Goal: Information Seeking & Learning: Learn about a topic

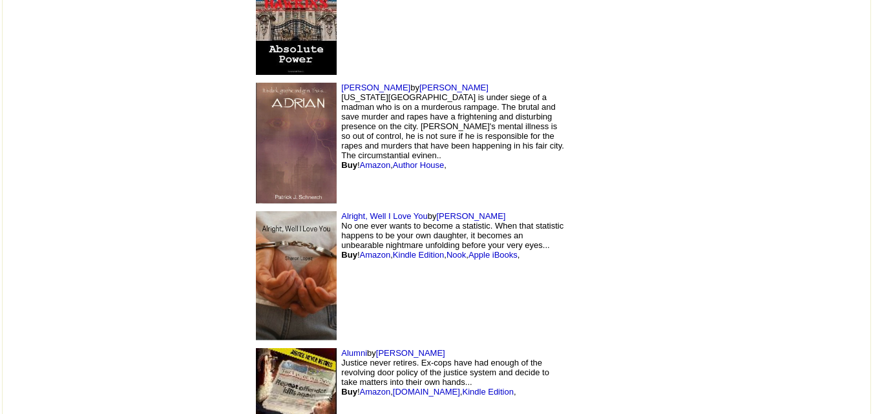
scroll to position [3491, 0]
click at [256, 82] on img at bounding box center [296, 142] width 81 height 121
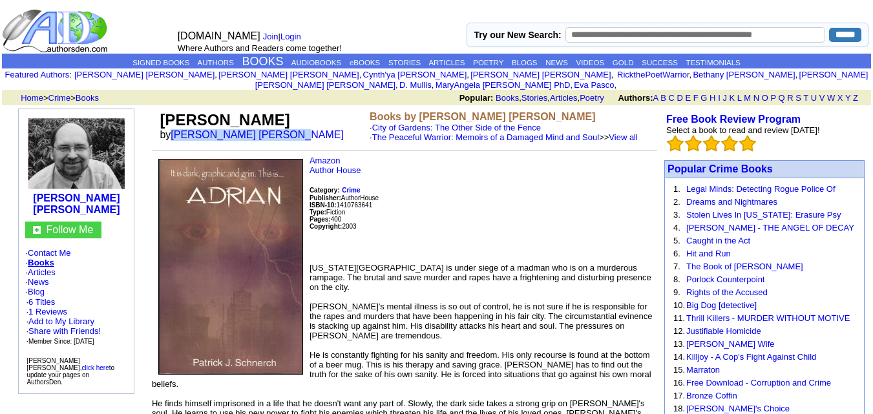
drag, startPoint x: 173, startPoint y: 124, endPoint x: 286, endPoint y: 133, distance: 112.9
click at [286, 133] on td "Adrian by Patrick Joesph Schnerch" at bounding box center [262, 127] width 210 height 36
click at [290, 129] on font "by Patrick Joesph Schnerch" at bounding box center [256, 134] width 193 height 11
drag, startPoint x: 290, startPoint y: 123, endPoint x: 182, endPoint y: 123, distance: 108.0
click at [182, 129] on font "by Patrick Joesph Schnerch" at bounding box center [256, 134] width 193 height 11
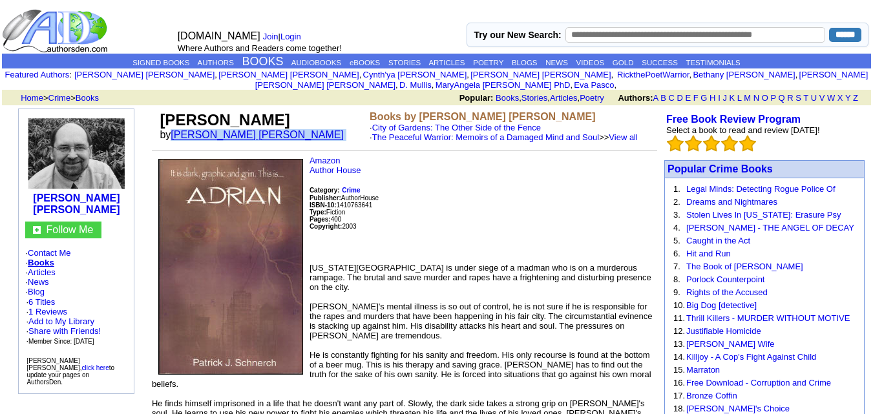
copy font "Patrick Joesph Schnerch"
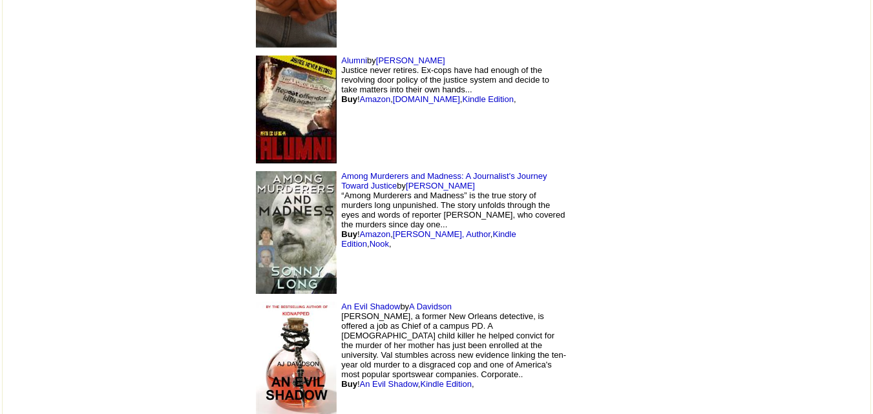
scroll to position [3787, 0]
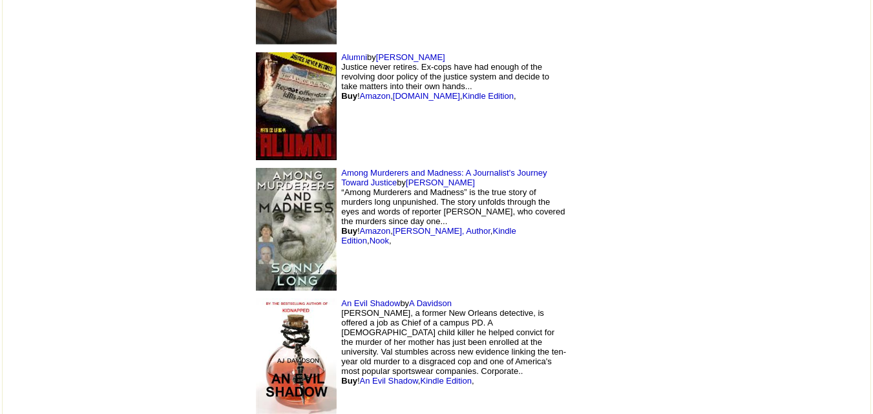
click at [256, 168] on img at bounding box center [296, 229] width 81 height 123
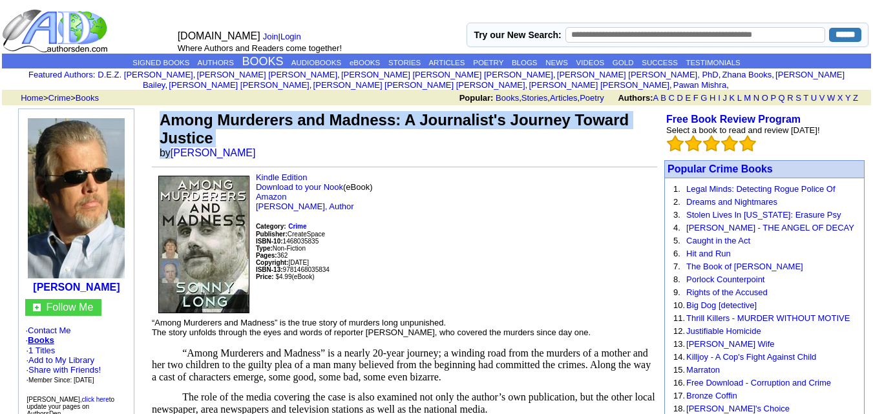
drag, startPoint x: 171, startPoint y: 144, endPoint x: 220, endPoint y: 136, distance: 50.4
click at [220, 136] on td "Among Murderers and Madness: A Journalist's Journey Toward Justice by Sonny Long" at bounding box center [407, 135] width 500 height 53
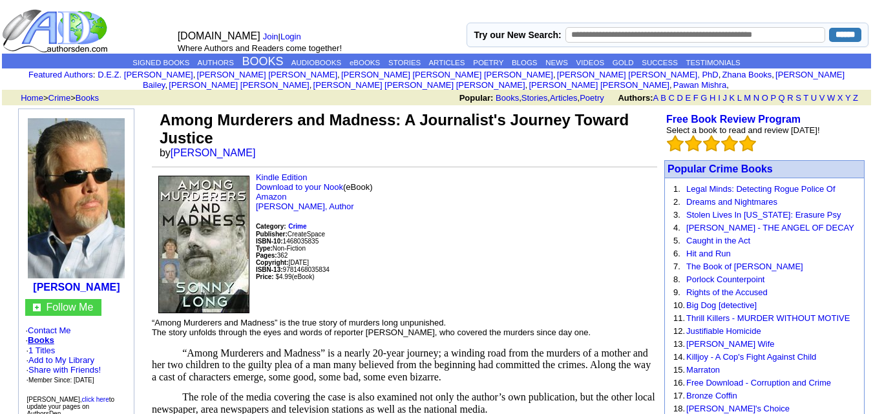
click at [592, 177] on p "Kindle Edition Download to your Nook (eBook) Amazon Sonny Long, Author Category…" at bounding box center [405, 240] width 506 height 135
click at [558, 194] on p "Kindle Edition Download to your Nook (eBook) Amazon Sonny Long, Author Category…" at bounding box center [405, 240] width 506 height 135
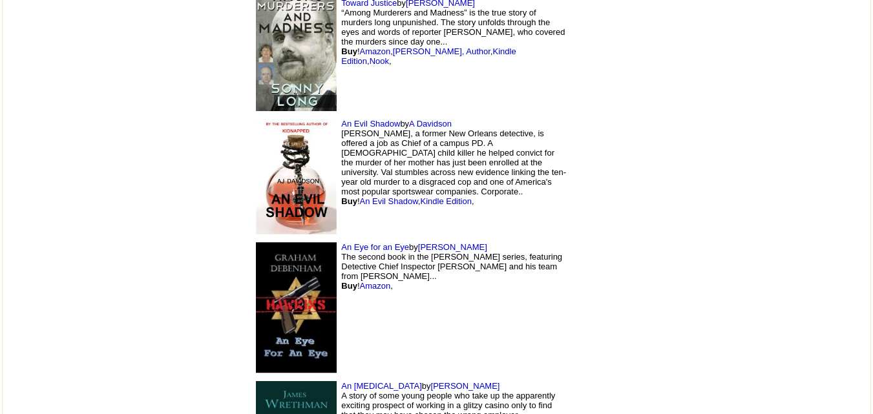
scroll to position [3967, 0]
click at [256, 242] on img at bounding box center [296, 307] width 81 height 131
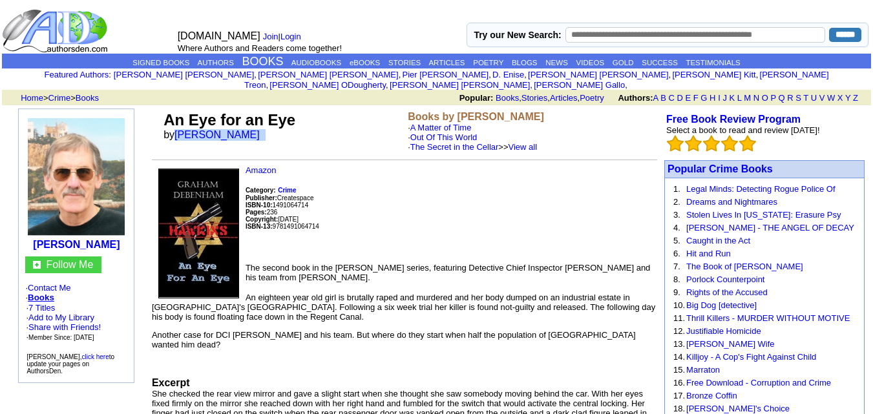
drag, startPoint x: 175, startPoint y: 125, endPoint x: 274, endPoint y: 130, distance: 99.0
click at [268, 130] on font "by Graham Debenham" at bounding box center [216, 134] width 105 height 11
copy font "Graham Debenham"
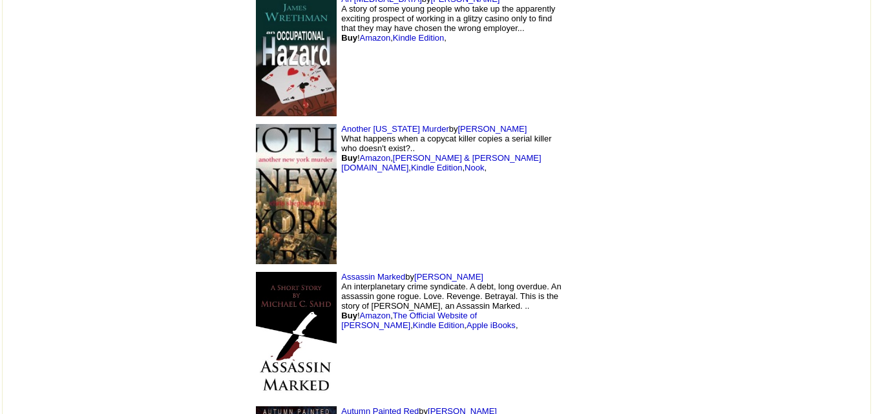
scroll to position [4356, 0]
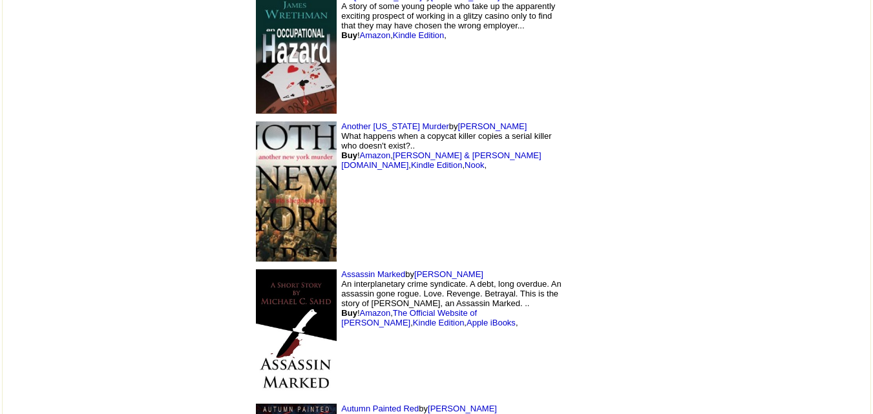
click at [256, 270] on img at bounding box center [296, 333] width 81 height 126
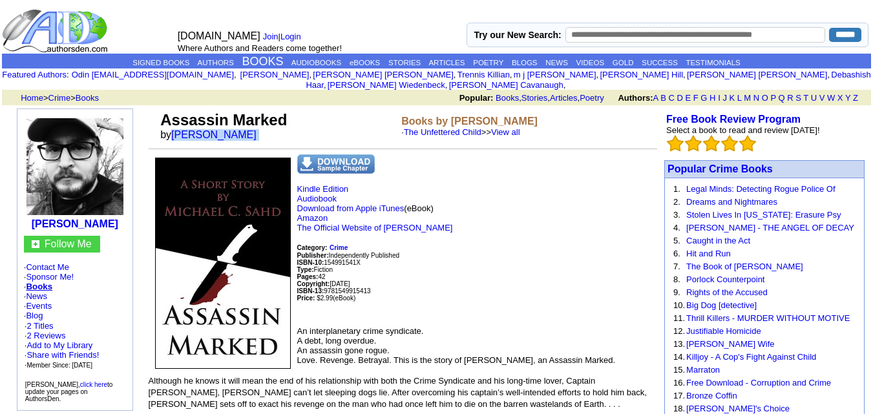
drag, startPoint x: 171, startPoint y: 125, endPoint x: 251, endPoint y: 132, distance: 80.5
click at [251, 132] on td "Assassin Marked by Michael C Sahd" at bounding box center [278, 126] width 241 height 35
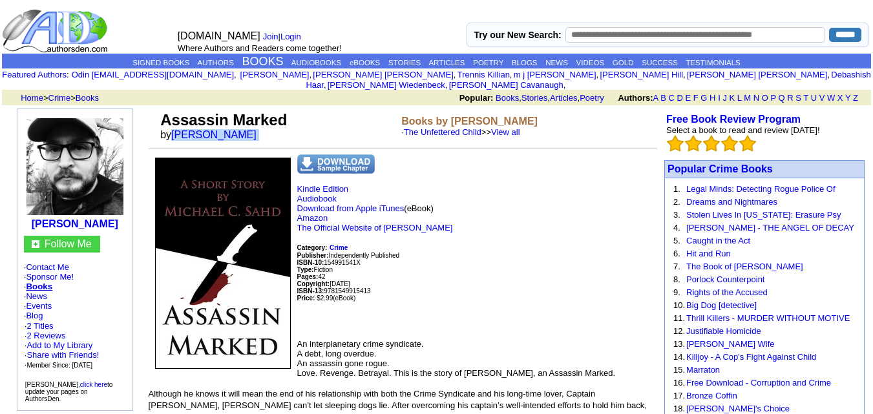
copy font "Michael C Sahd"
drag, startPoint x: 161, startPoint y: 110, endPoint x: 288, endPoint y: 108, distance: 126.7
click at [288, 109] on td "Assassin Marked by Michael C Sahd" at bounding box center [278, 126] width 241 height 35
copy font "Assassin Marked"
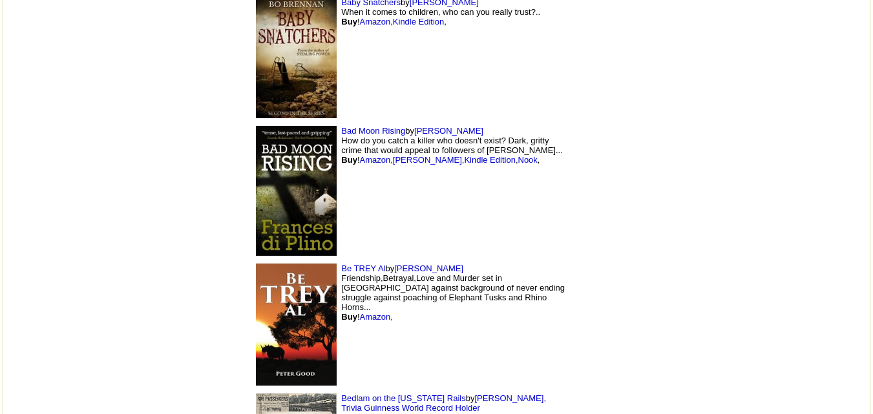
scroll to position [4884, 0]
click at [256, 263] on img at bounding box center [296, 324] width 81 height 122
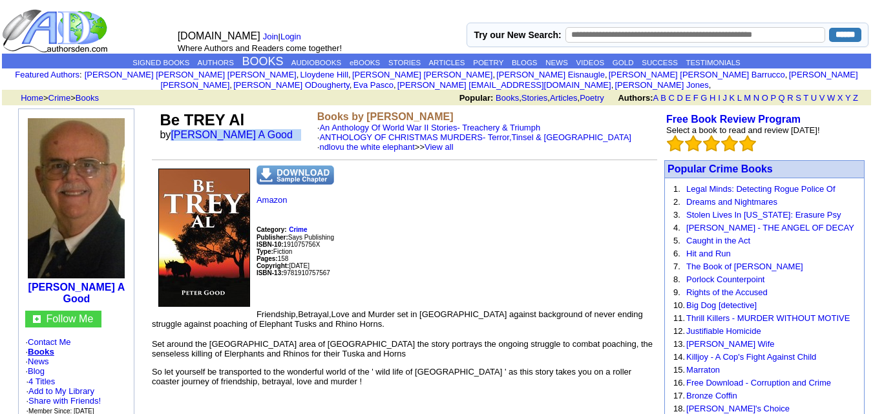
drag, startPoint x: 173, startPoint y: 123, endPoint x: 246, endPoint y: 129, distance: 72.6
click at [246, 129] on font "by Peter A Good" at bounding box center [231, 134] width 142 height 11
copy font "Peter A Good"
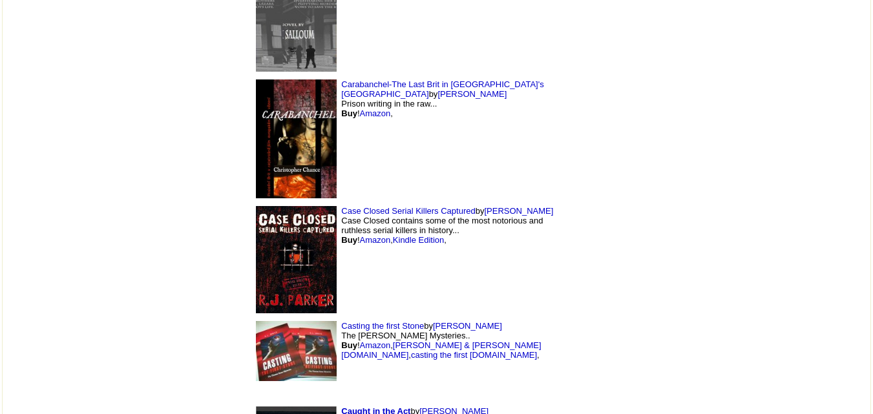
scroll to position [9238, 0]
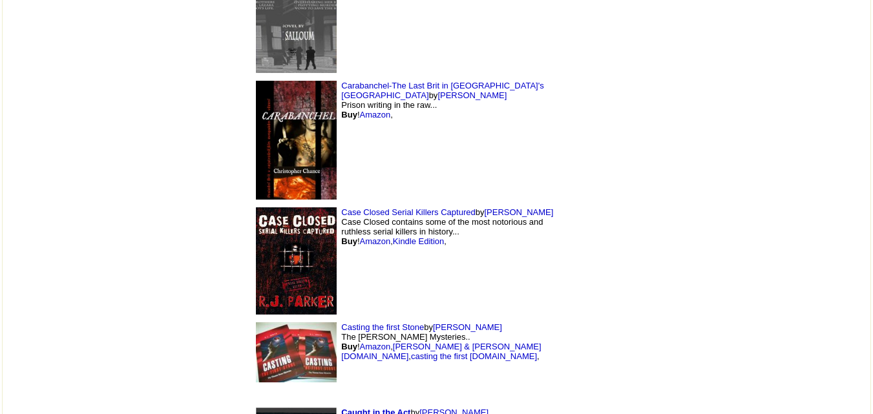
click at [256, 323] on img at bounding box center [296, 353] width 81 height 60
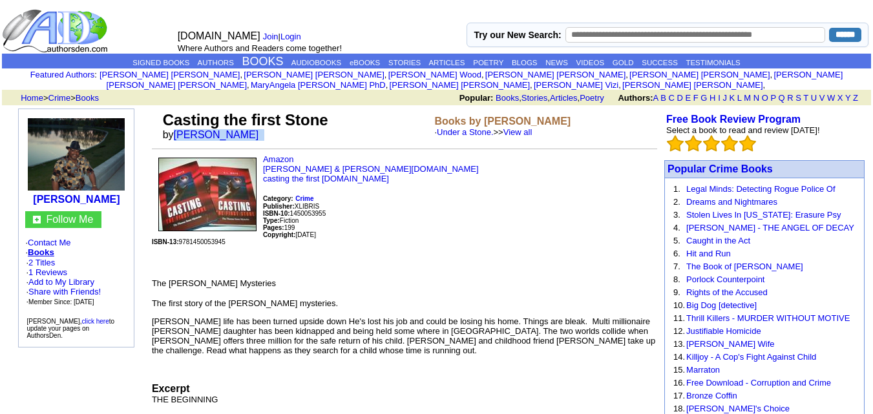
drag, startPoint x: 173, startPoint y: 124, endPoint x: 232, endPoint y: 130, distance: 59.1
click at [232, 130] on font "by [PERSON_NAME]" at bounding box center [215, 134] width 105 height 11
copy font "[PERSON_NAME]"
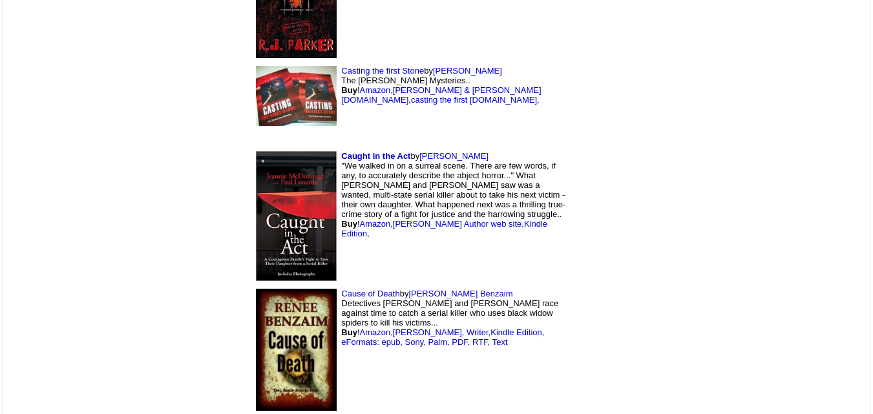
scroll to position [9504, 0]
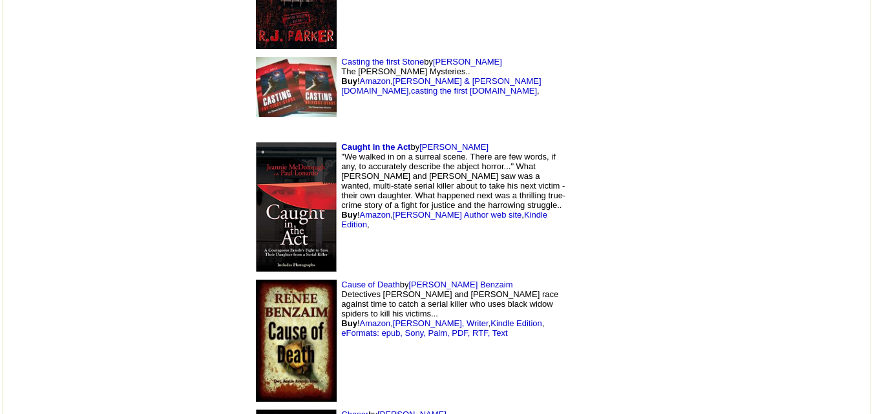
click at [256, 142] on img at bounding box center [296, 207] width 81 height 130
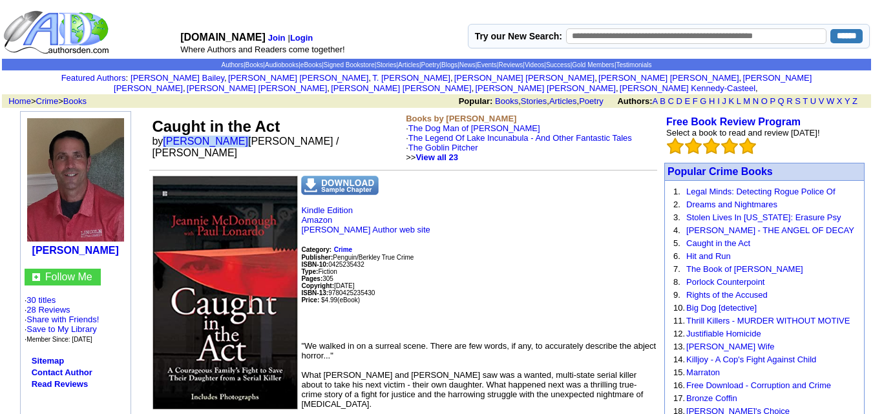
drag, startPoint x: 164, startPoint y: 131, endPoint x: 231, endPoint y: 137, distance: 66.9
click at [231, 137] on td "Caught in the Act by Paul Lonardo Jeannie McDonough / Paul Lonardo" at bounding box center [276, 138] width 254 height 54
copy font "Paul Lonardo"
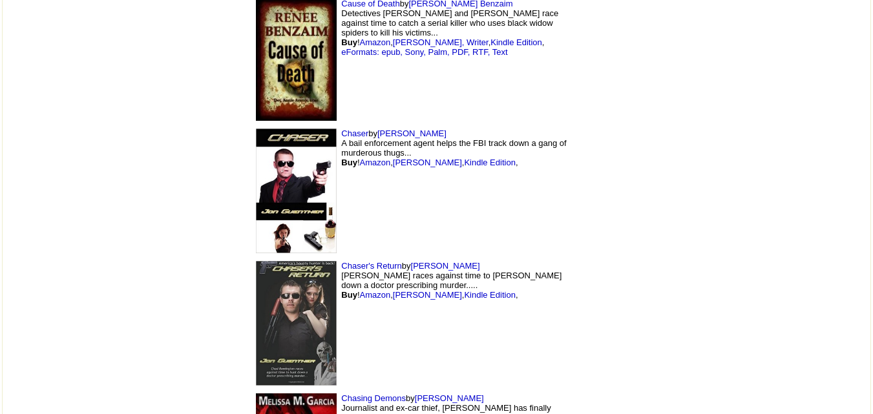
scroll to position [9786, 0]
click at [256, 261] on img at bounding box center [296, 323] width 81 height 125
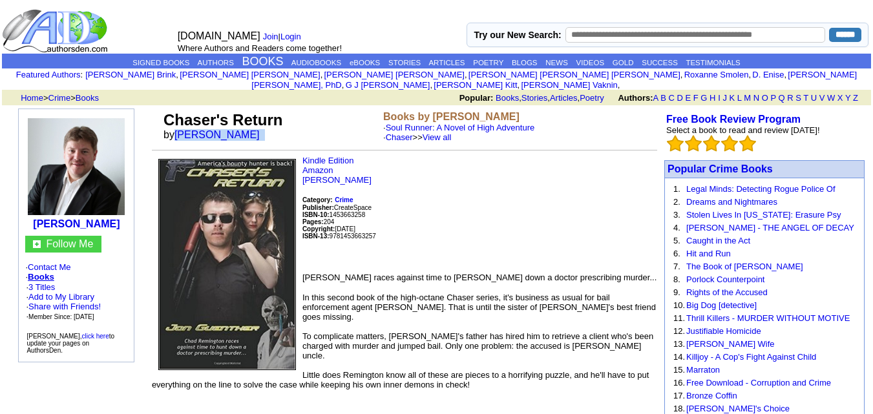
drag, startPoint x: 175, startPoint y: 123, endPoint x: 246, endPoint y: 127, distance: 71.2
click at [246, 129] on font "by [PERSON_NAME]" at bounding box center [216, 134] width 105 height 11
copy font "[PERSON_NAME]"
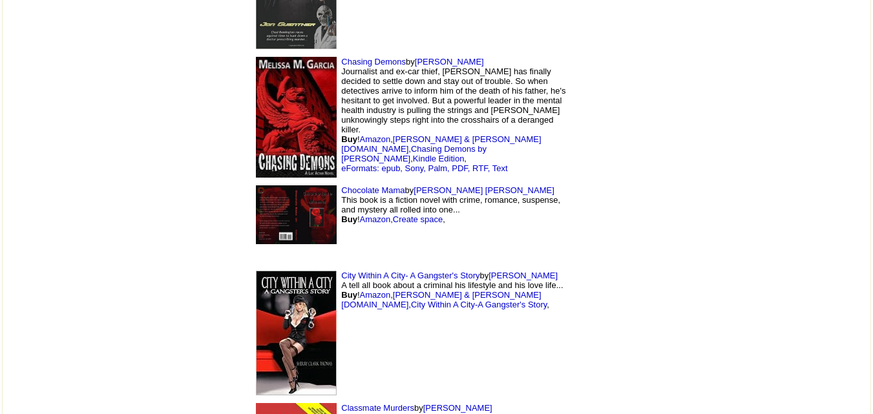
scroll to position [10119, 0]
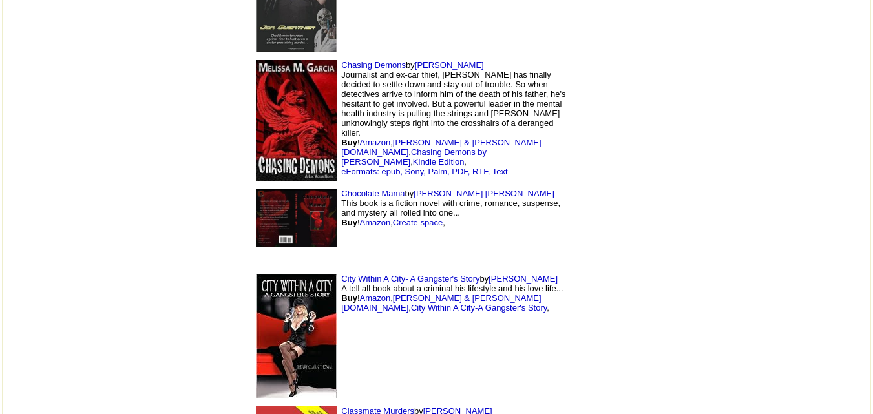
click at [256, 60] on img at bounding box center [296, 120] width 81 height 121
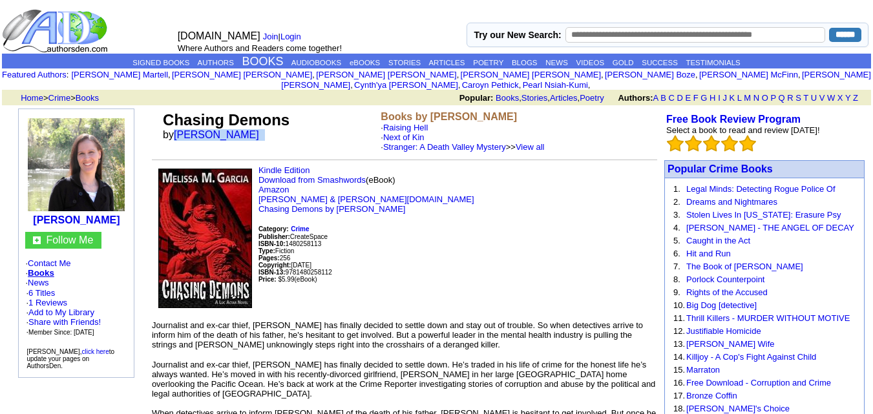
drag, startPoint x: 175, startPoint y: 123, endPoint x: 261, endPoint y: 127, distance: 86.1
click at [261, 129] on font "by Melissa M Garcia" at bounding box center [215, 134] width 105 height 11
copy font "Melissa M Garcia"
drag, startPoint x: 160, startPoint y: 104, endPoint x: 287, endPoint y: 103, distance: 127.4
click at [287, 109] on td "Chasing Demons by Melissa M Garcia" at bounding box center [269, 132] width 218 height 46
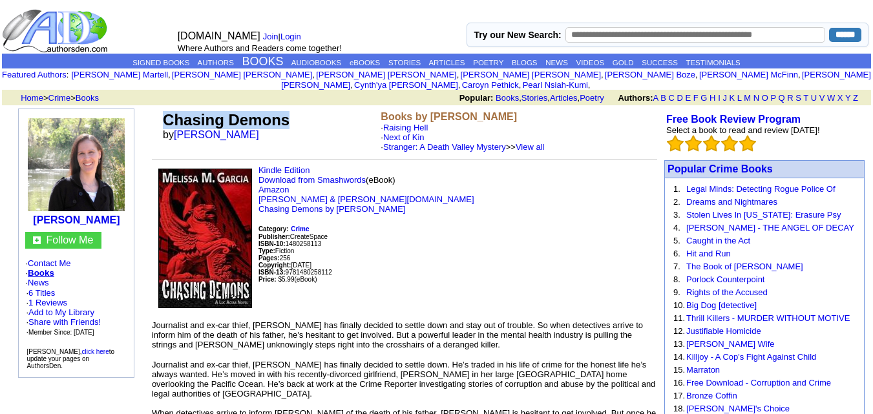
copy font "Chasing Demons"
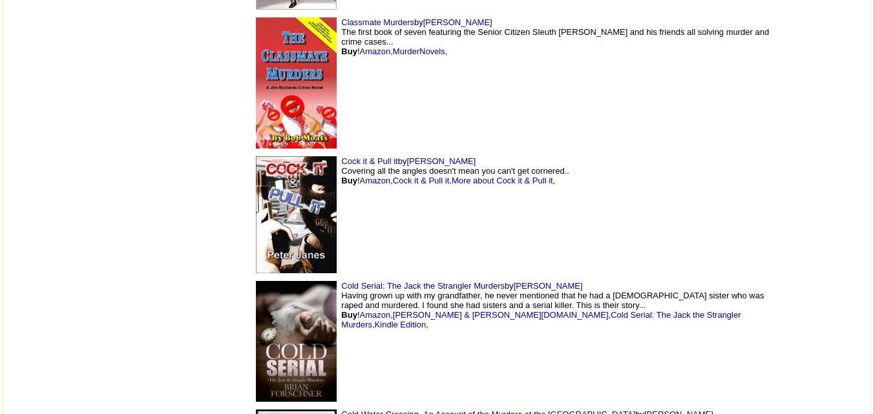
scroll to position [10421, 0]
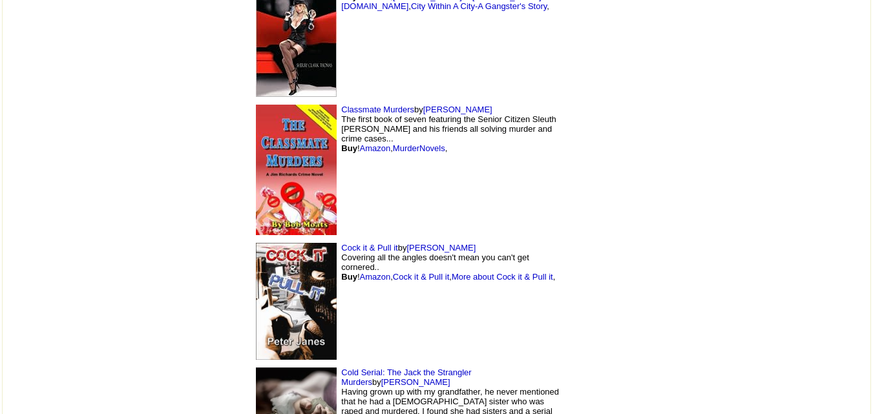
click at [256, 105] on img at bounding box center [296, 170] width 81 height 131
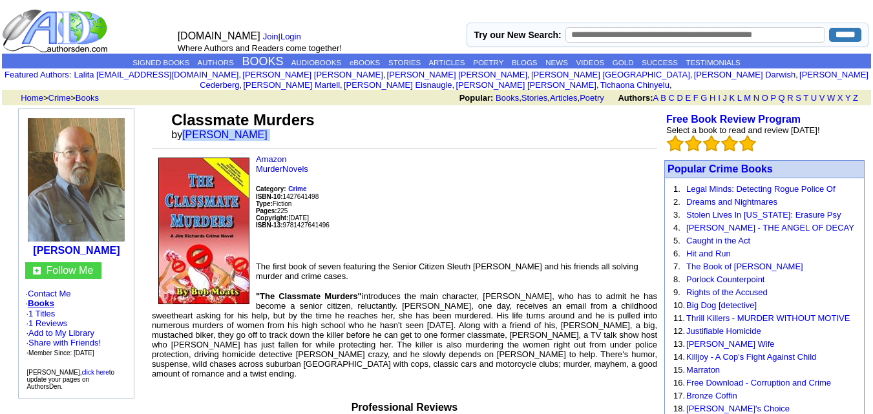
drag, startPoint x: 184, startPoint y: 124, endPoint x: 237, endPoint y: 123, distance: 52.4
click at [237, 129] on font "by Bob Moats" at bounding box center [223, 134] width 105 height 11
copy font "Bob Moats"
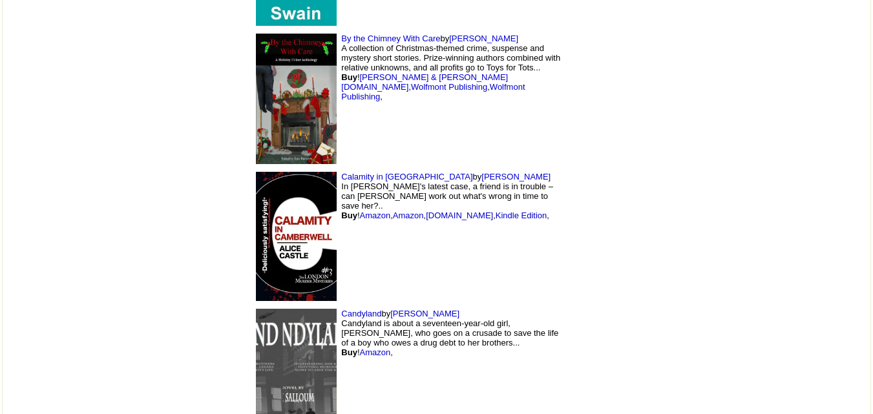
scroll to position [8968, 0]
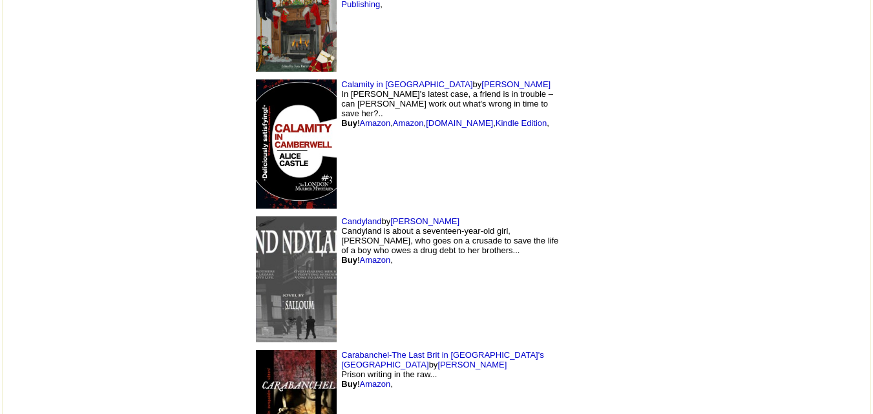
click at [256, 217] on img at bounding box center [296, 280] width 81 height 126
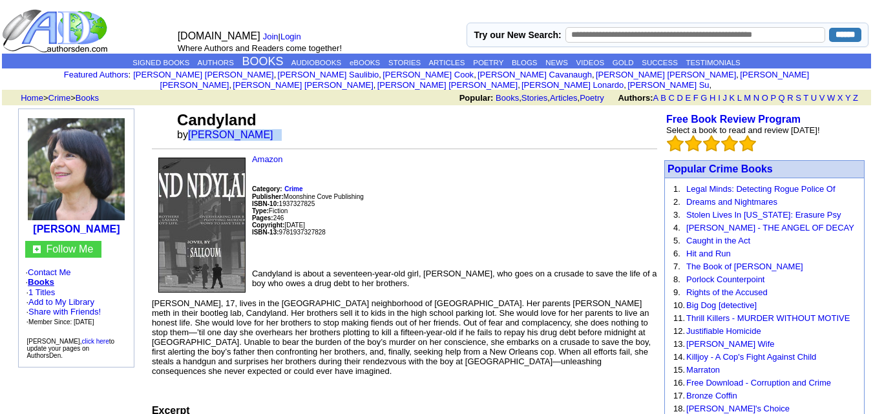
drag, startPoint x: 195, startPoint y: 122, endPoint x: 265, endPoint y: 126, distance: 70.6
click at [265, 129] on font "by [PERSON_NAME]" at bounding box center [229, 134] width 105 height 11
copy font "[PERSON_NAME]"
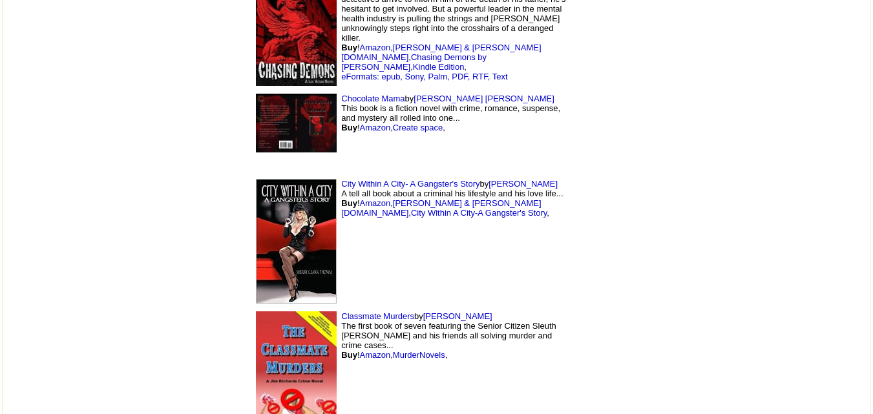
scroll to position [10259, 0]
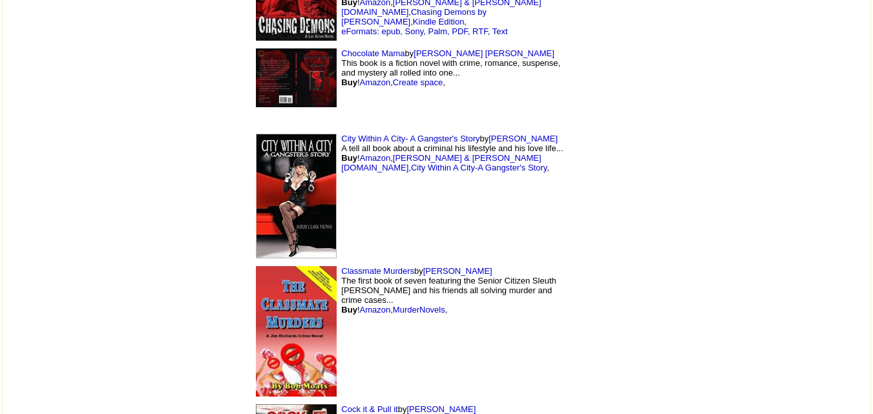
click at [256, 134] on img at bounding box center [296, 196] width 81 height 125
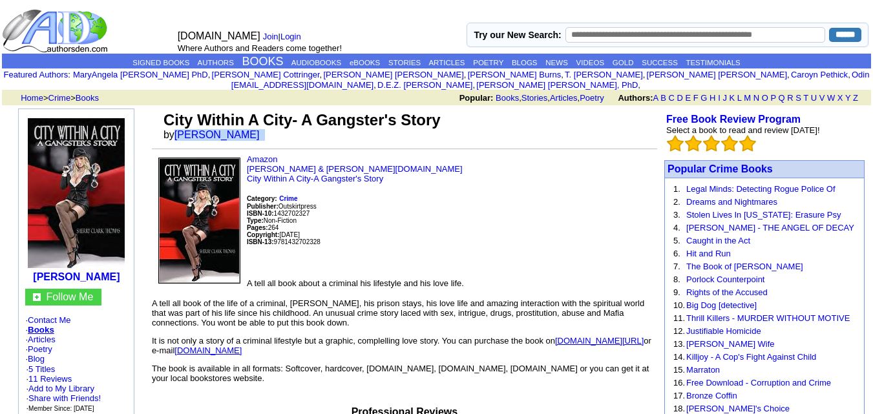
drag, startPoint x: 177, startPoint y: 123, endPoint x: 283, endPoint y: 133, distance: 107.1
click at [282, 133] on td "City Within A City- A Gangster's Story by Sherry Clark Thomas" at bounding box center [409, 126] width 497 height 35
copy font "Sherry Clark Thomas"
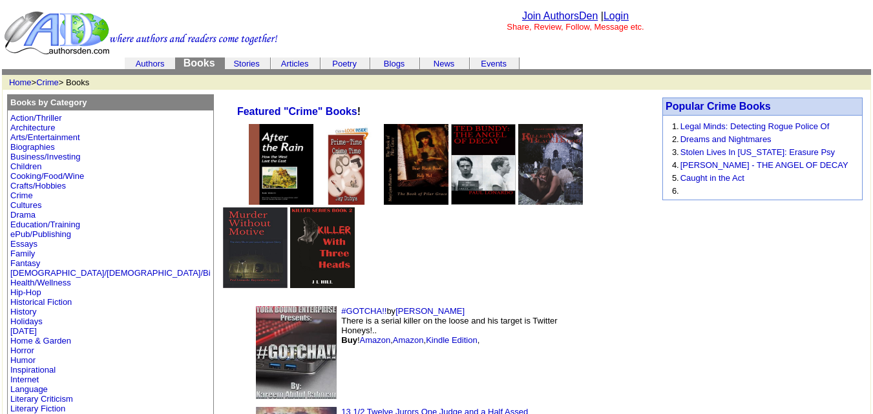
scroll to position [10259, 0]
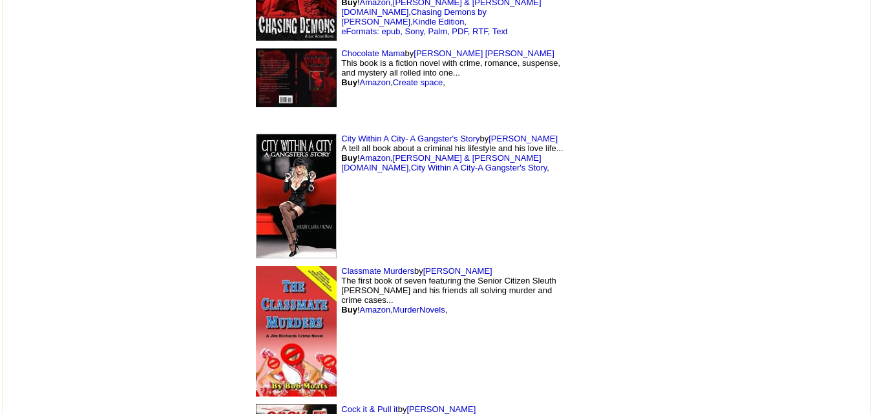
click at [528, 308] on td "Classmate Murders by Bob Moats The first book of seven featuring the Senior Cit…" at bounding box center [409, 332] width 323 height 138
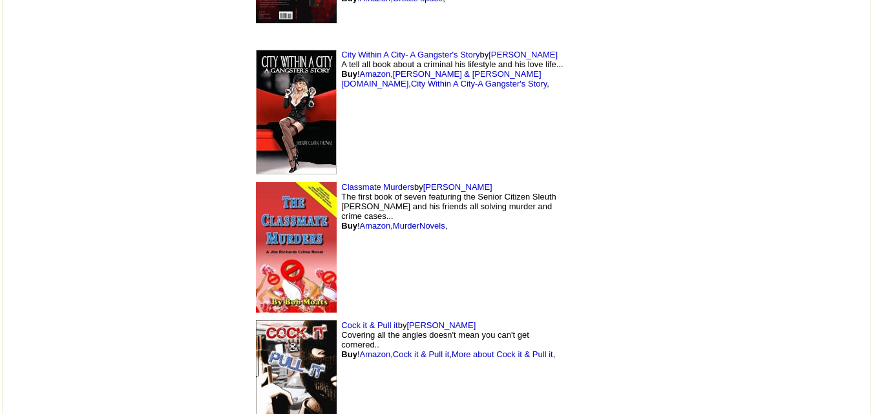
scroll to position [10344, 0]
click at [256, 202] on img at bounding box center [296, 247] width 81 height 131
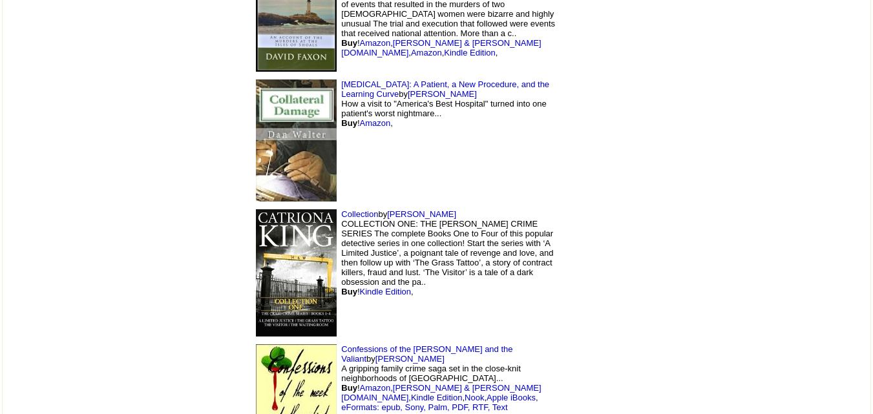
scroll to position [10981, 0]
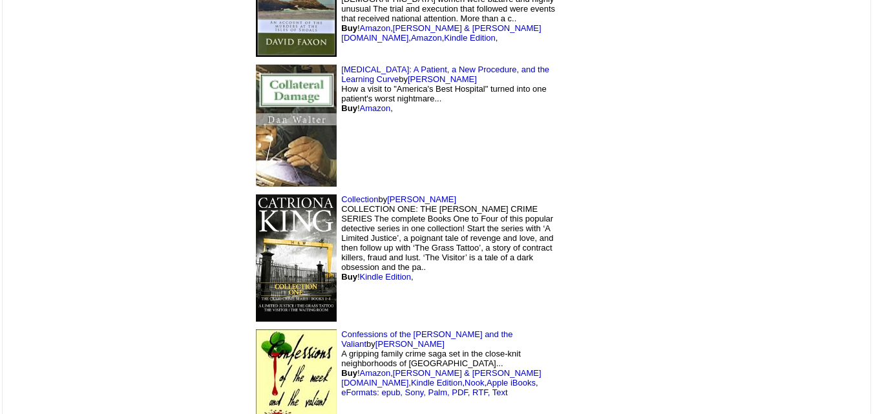
click at [256, 195] on img at bounding box center [296, 258] width 81 height 127
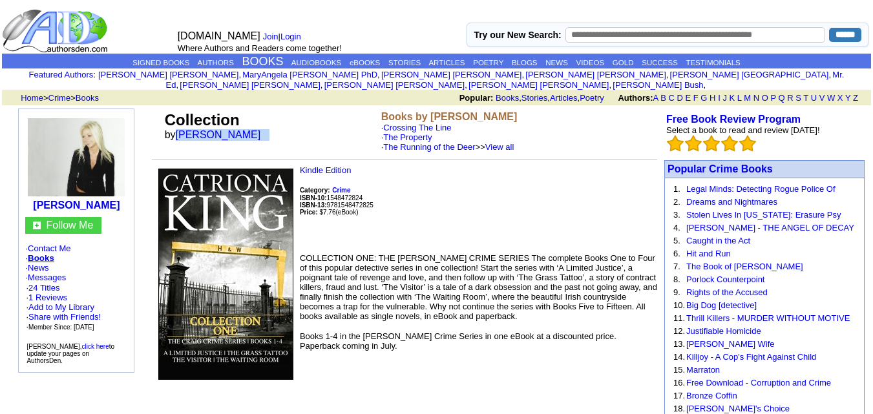
drag, startPoint x: 177, startPoint y: 124, endPoint x: 261, endPoint y: 133, distance: 84.5
click at [261, 133] on td "Collection by Catriona King" at bounding box center [270, 132] width 217 height 46
copy font "Catriona King"
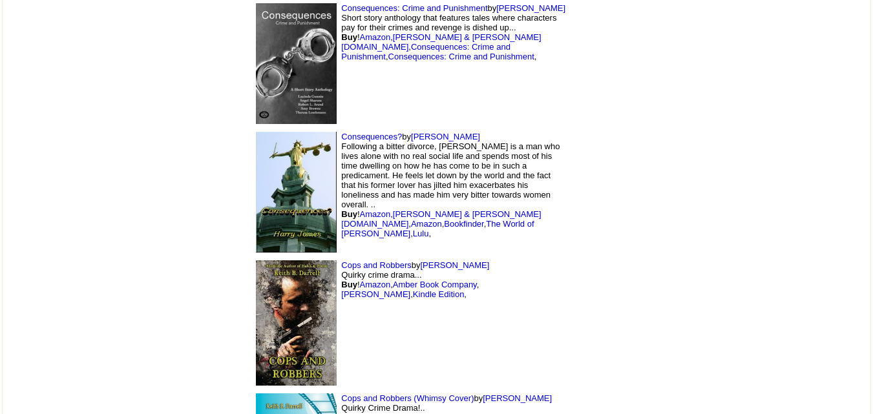
scroll to position [11783, 0]
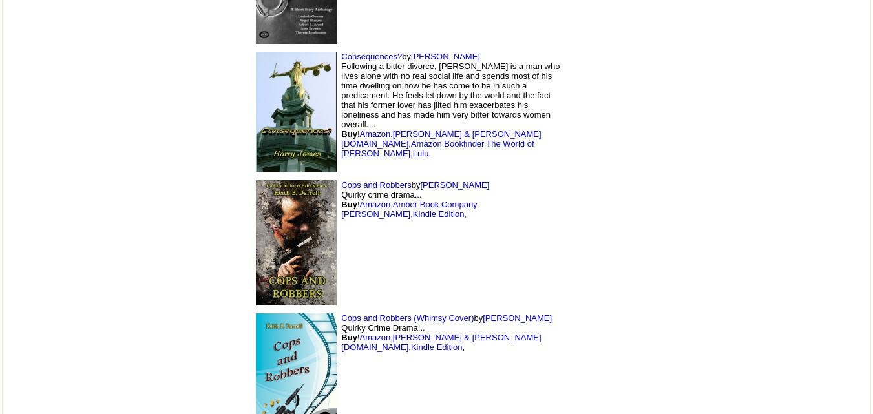
click at [256, 180] on img at bounding box center [296, 242] width 81 height 125
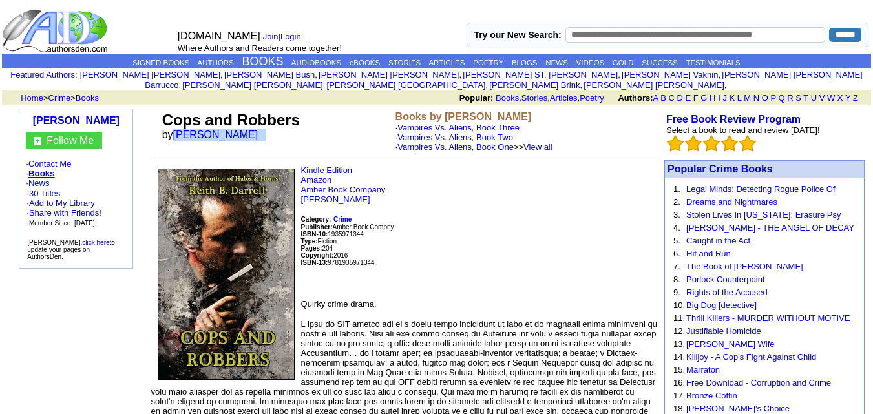
drag, startPoint x: 173, startPoint y: 123, endPoint x: 253, endPoint y: 127, distance: 80.3
click at [253, 127] on td "Cops and [PERSON_NAME] by [PERSON_NAME]" at bounding box center [276, 132] width 233 height 46
copy font "Keith B Darrell"
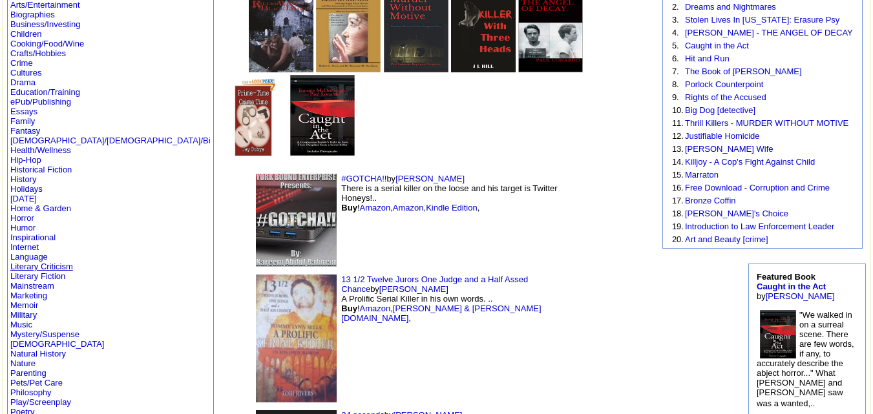
scroll to position [134, 0]
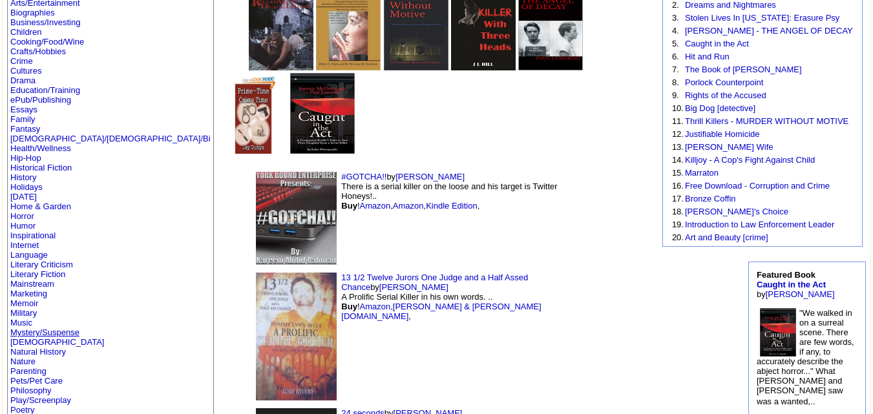
click at [48, 330] on link "Mystery/Suspense" at bounding box center [44, 333] width 69 height 10
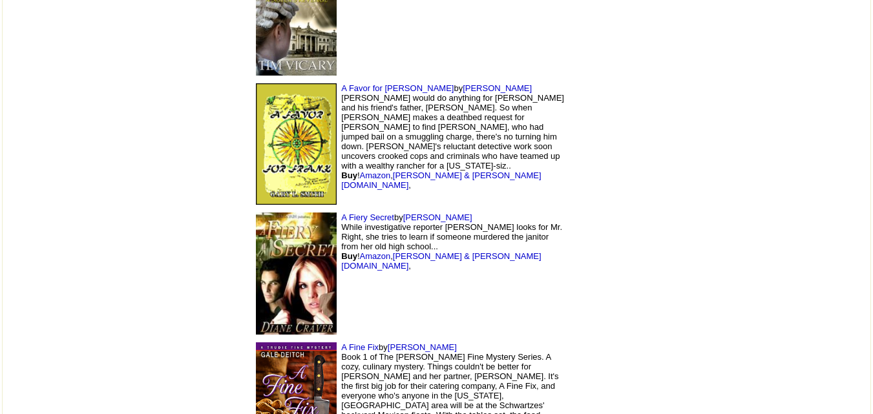
scroll to position [5761, 0]
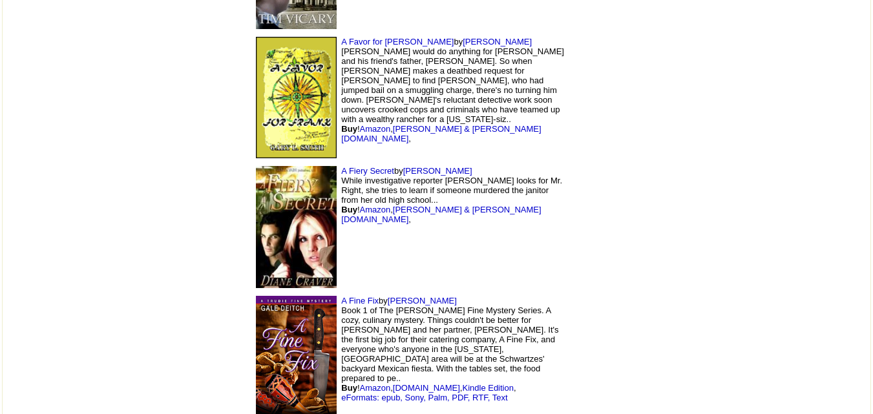
click at [256, 296] on img at bounding box center [296, 357] width 81 height 122
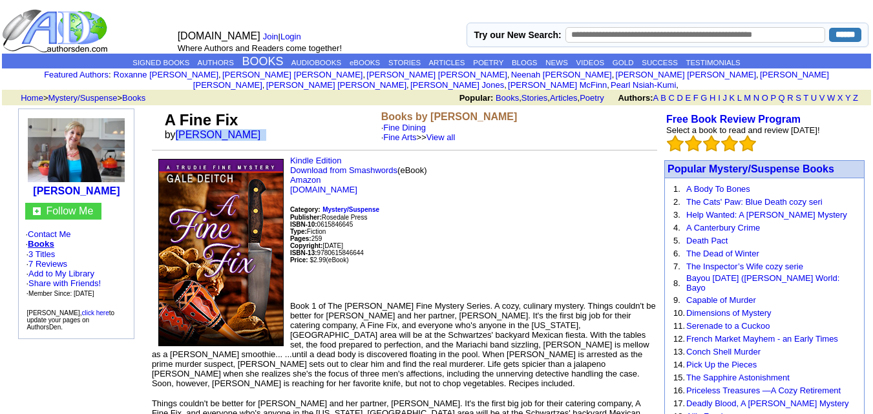
drag, startPoint x: 180, startPoint y: 123, endPoint x: 243, endPoint y: 131, distance: 63.9
click at [243, 131] on td "A Fine Fix by Gale Deitch" at bounding box center [270, 127] width 217 height 36
copy font "Gale Deitch"
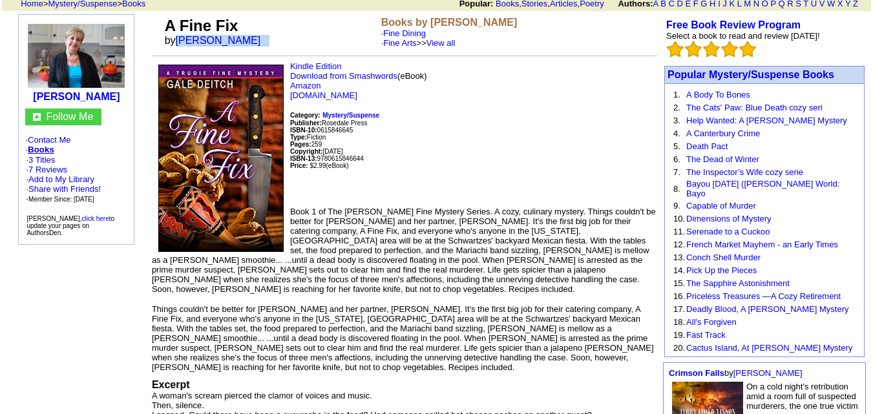
scroll to position [96, 0]
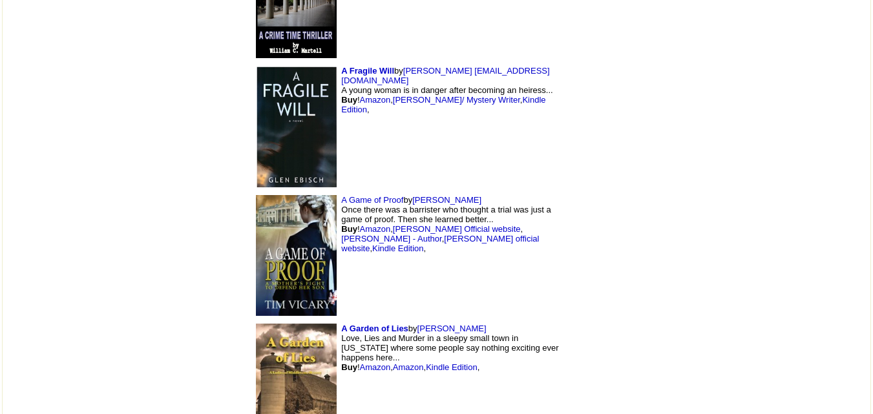
scroll to position [6248, 0]
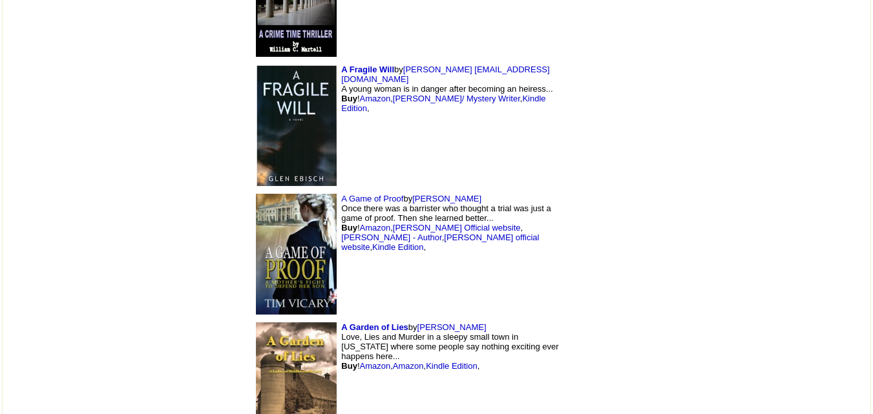
click at [256, 194] on img at bounding box center [296, 255] width 81 height 122
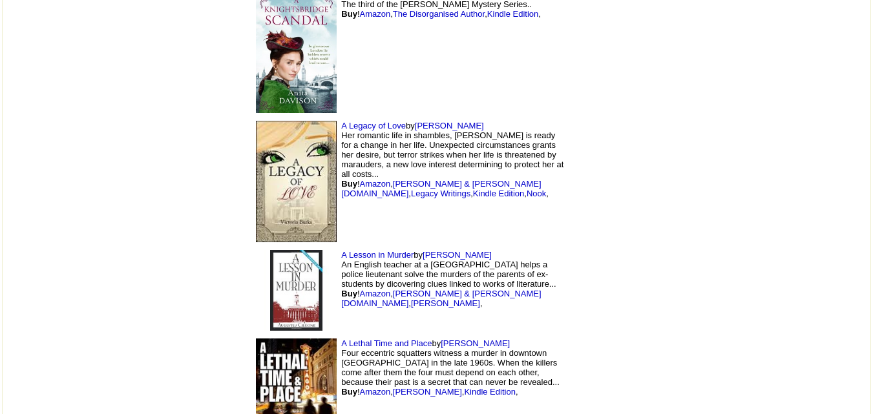
scroll to position [7734, 0]
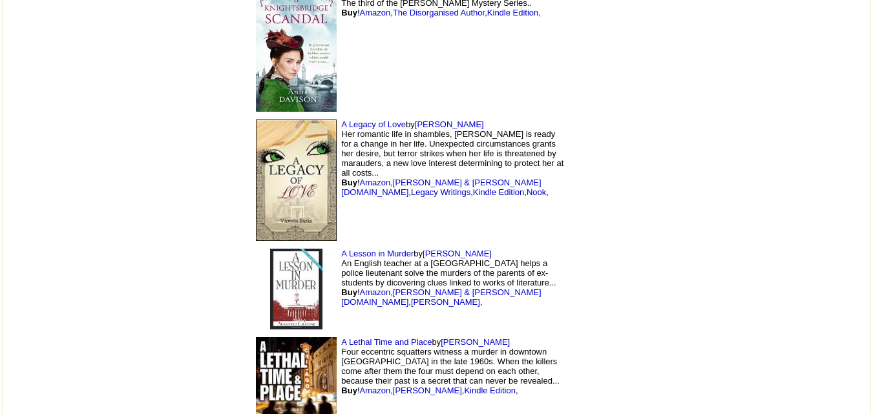
click at [256, 133] on img at bounding box center [296, 181] width 81 height 122
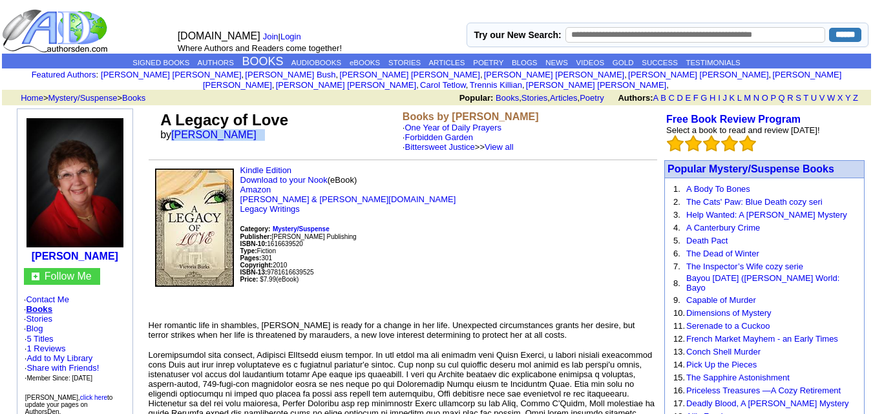
drag, startPoint x: 171, startPoint y: 123, endPoint x: 250, endPoint y: 131, distance: 78.6
click at [250, 131] on td "A Legacy of Love by Victoria Burks" at bounding box center [279, 132] width 242 height 46
copy font "Victoria Burks"
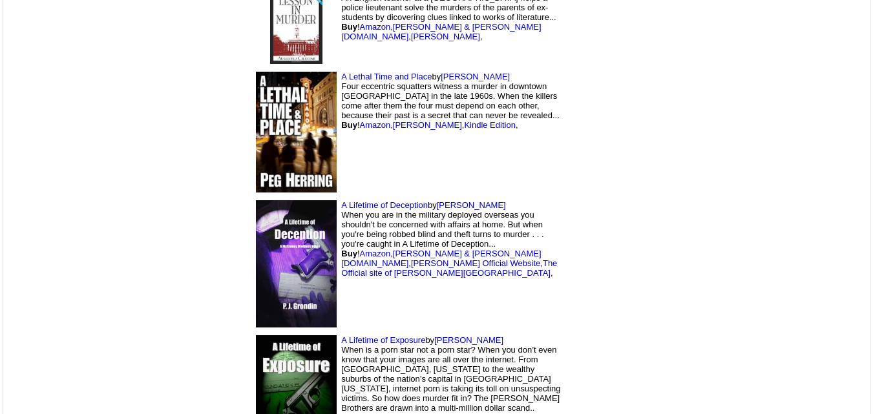
scroll to position [7999, 0]
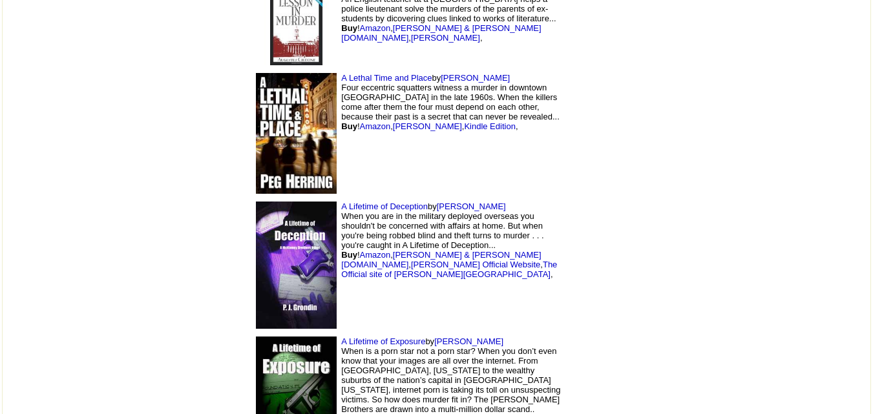
click at [256, 73] on img at bounding box center [296, 133] width 81 height 120
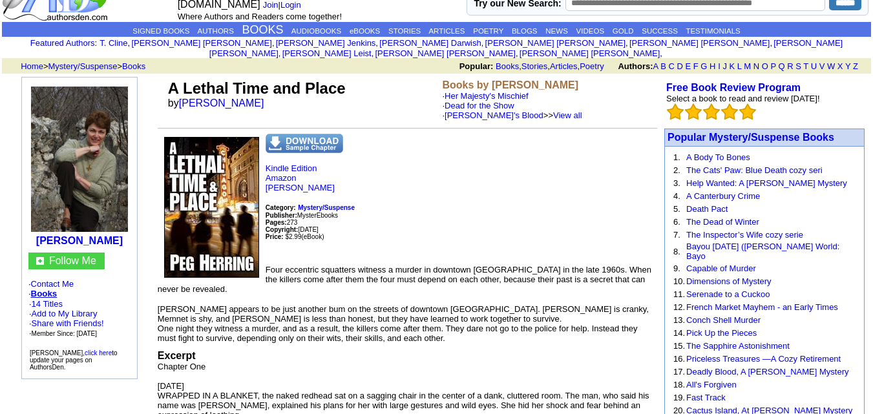
scroll to position [32, 0]
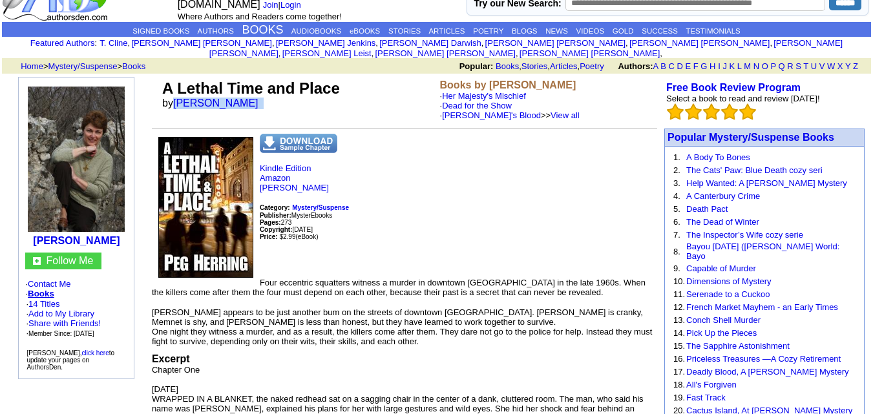
drag, startPoint x: 174, startPoint y: 91, endPoint x: 236, endPoint y: 94, distance: 62.2
click at [236, 98] on font "by Peg Herring" at bounding box center [214, 103] width 105 height 11
copy font "Peg Herring"
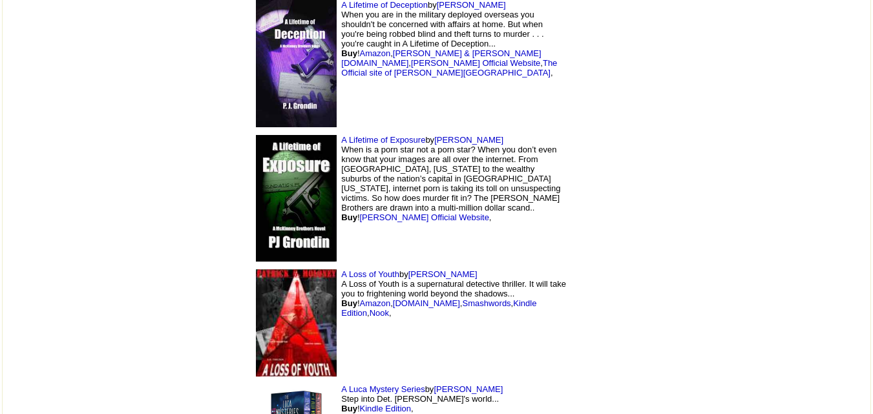
scroll to position [8202, 0]
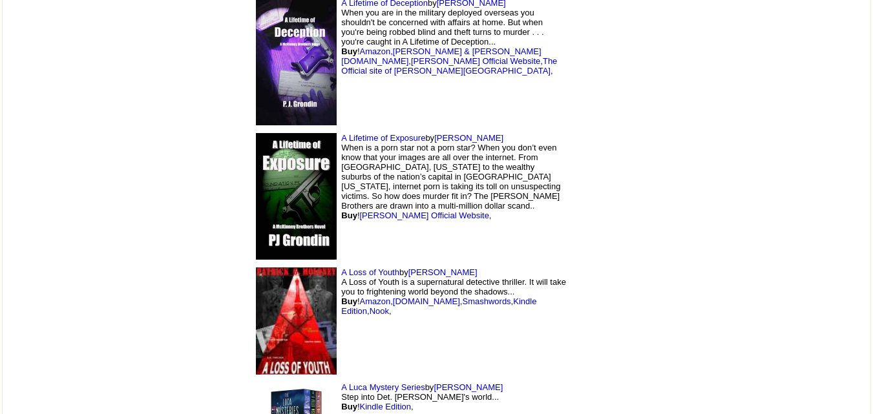
click at [256, 150] on img at bounding box center [296, 196] width 81 height 127
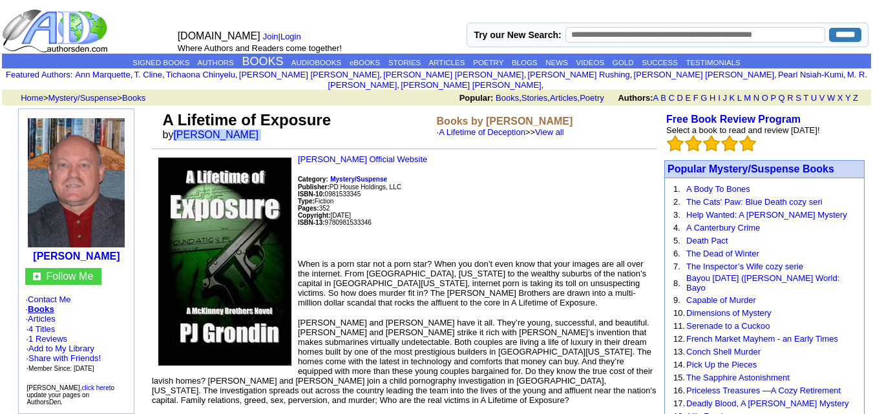
drag, startPoint x: 173, startPoint y: 123, endPoint x: 259, endPoint y: 122, distance: 85.4
click at [259, 129] on font "by Peter PJ Grondin" at bounding box center [215, 134] width 105 height 11
copy font "Peter PJ Grondin"
drag, startPoint x: 162, startPoint y: 111, endPoint x: 336, endPoint y: 114, distance: 174.0
click at [336, 114] on td "A Lifetime of Exposure by Peter PJ Grondin" at bounding box center [297, 126] width 274 height 35
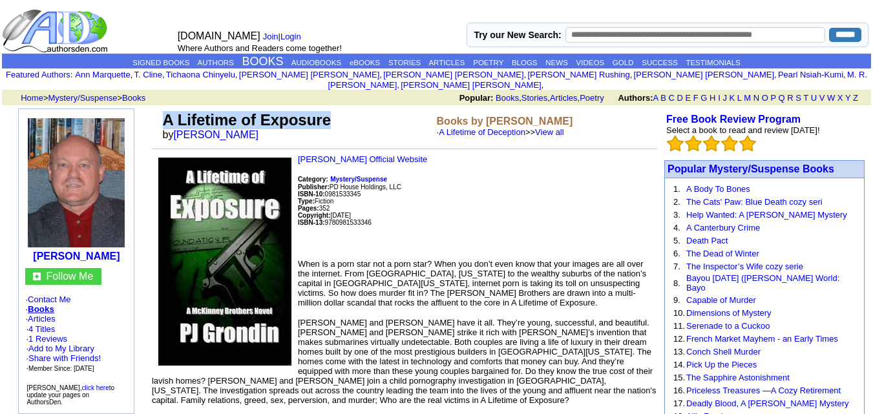
copy font "A Lifetime of Exposure"
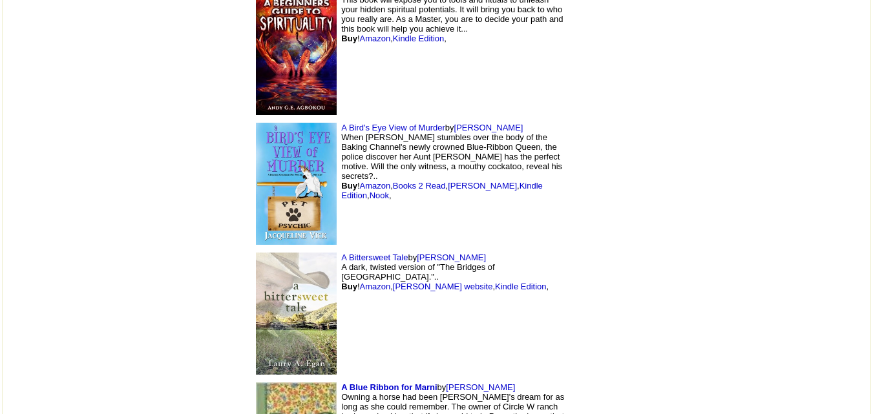
scroll to position [1497, 0]
click at [256, 122] on img at bounding box center [296, 183] width 81 height 123
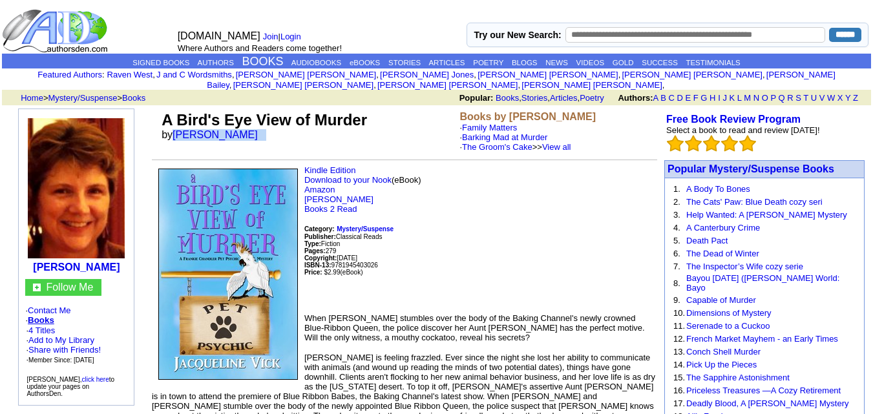
drag, startPoint x: 175, startPoint y: 124, endPoint x: 264, endPoint y: 123, distance: 89.9
click at [264, 123] on td "A Bird's Eye View of Murder by Jacqueline Vick" at bounding box center [308, 132] width 298 height 46
copy font "Jacqueline Vick"
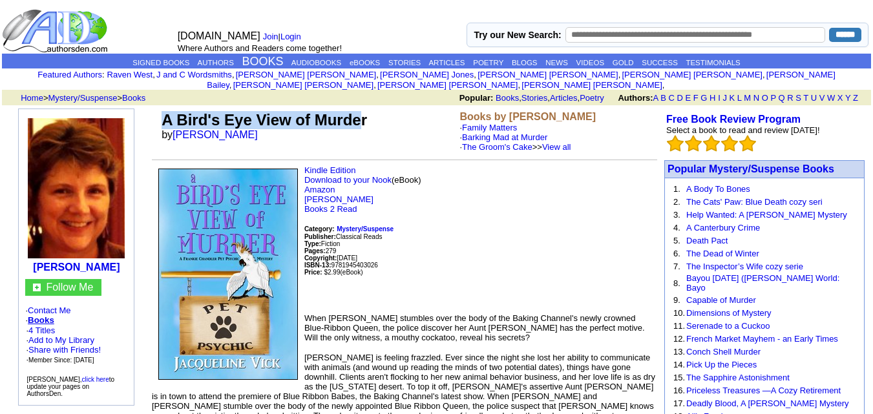
drag, startPoint x: 161, startPoint y: 107, endPoint x: 364, endPoint y: 116, distance: 203.2
click at [364, 116] on td "A Bird's Eye View of Murder by Jacqueline Vick" at bounding box center [308, 132] width 298 height 46
click at [204, 111] on font "A Bird's Eye View of Murder" at bounding box center [265, 119] width 206 height 17
drag, startPoint x: 157, startPoint y: 111, endPoint x: 370, endPoint y: 114, distance: 212.7
click at [370, 114] on tr "A Bird's Eye View of Murder by Jacqueline Vick Books by Jacqueline Vick · Famil…" at bounding box center [405, 132] width 506 height 46
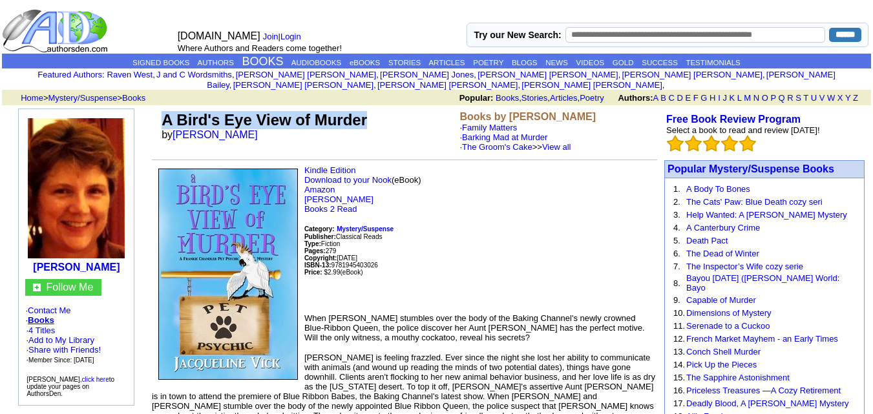
copy tr "A Bird's Eye View of Murder"
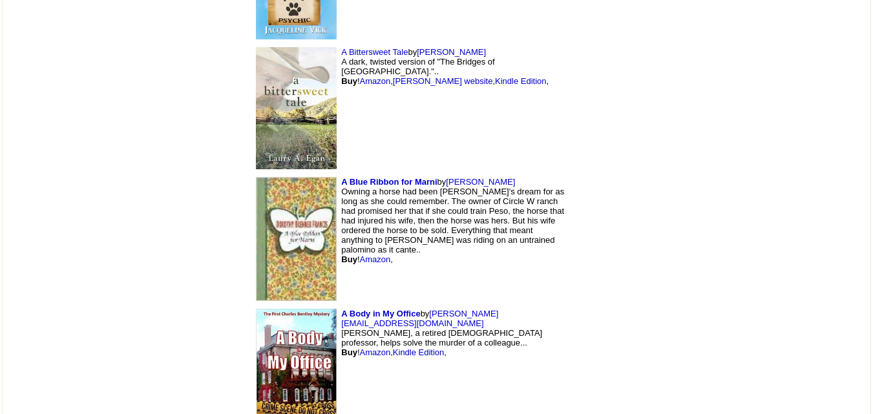
scroll to position [1831, 0]
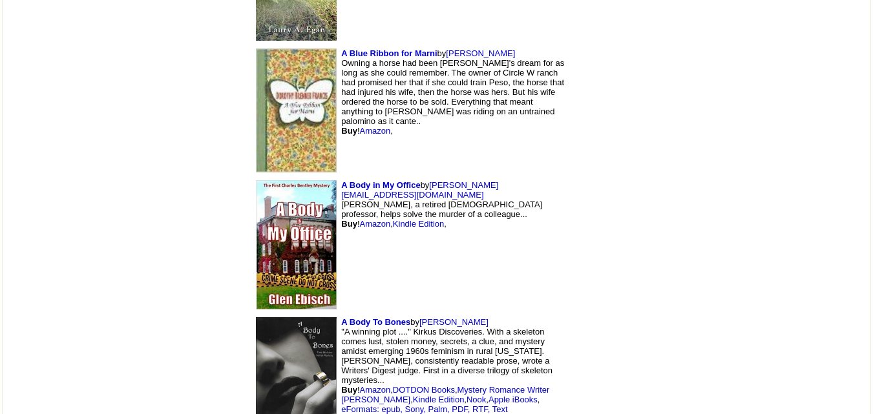
click at [256, 180] on img at bounding box center [296, 244] width 81 height 129
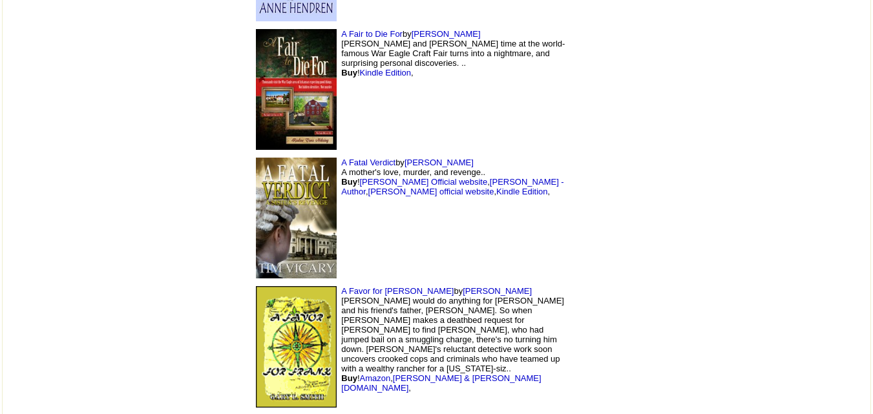
scroll to position [5513, 0]
click at [256, 286] on img at bounding box center [296, 347] width 81 height 122
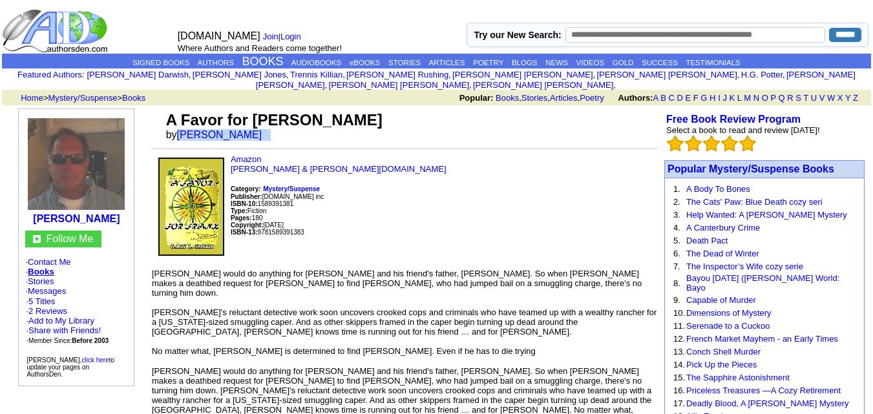
drag, startPoint x: 186, startPoint y: 123, endPoint x: 276, endPoint y: 131, distance: 90.2
click at [276, 131] on td "A Favor for Frank by Gary L Smith" at bounding box center [411, 126] width 494 height 35
copy font "Gary L Smith"
drag, startPoint x: 169, startPoint y: 112, endPoint x: 308, endPoint y: 105, distance: 139.8
click at [308, 109] on tr "A Favor for Frank by Gary L Smith" at bounding box center [405, 126] width 506 height 35
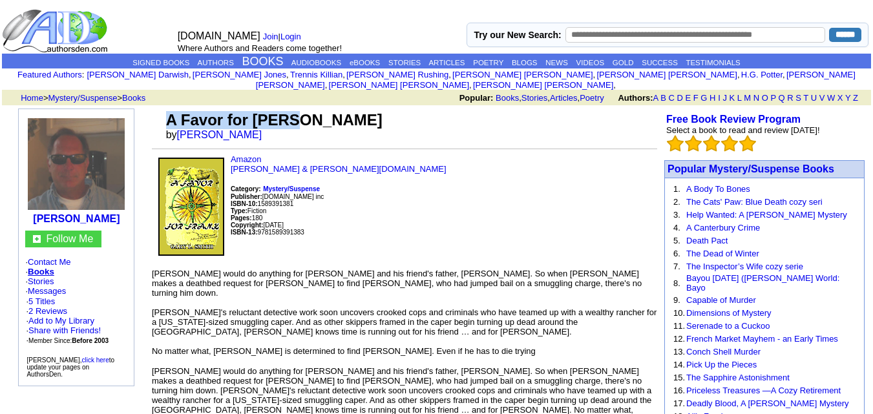
copy tr "A Favor for Frank"
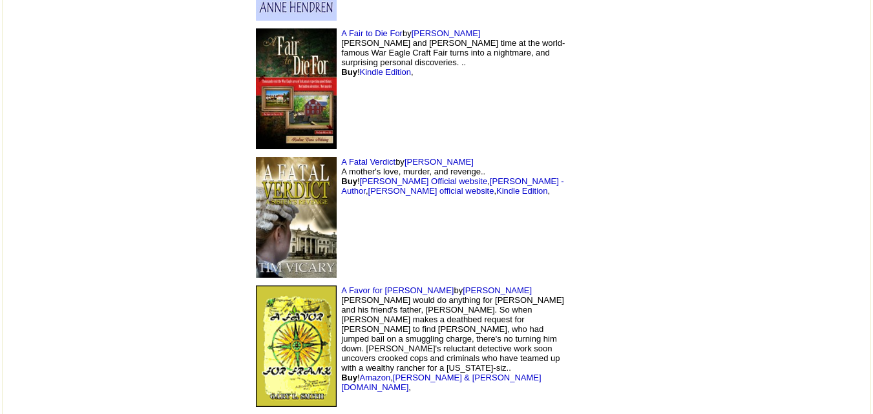
scroll to position [5717, 0]
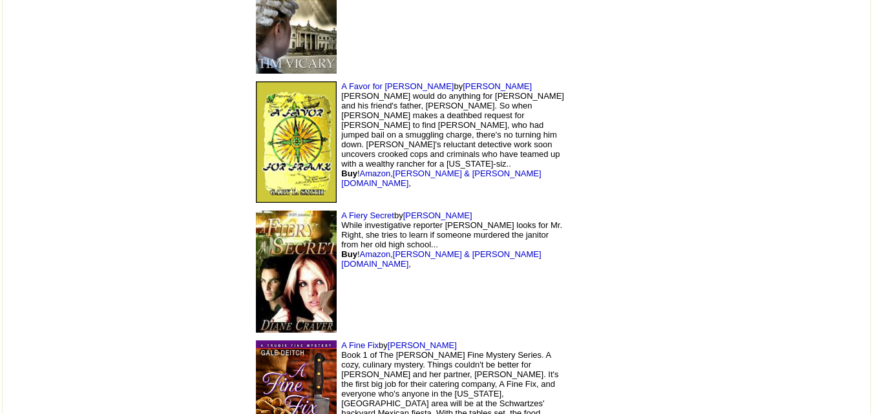
click at [256, 211] on img at bounding box center [296, 272] width 81 height 122
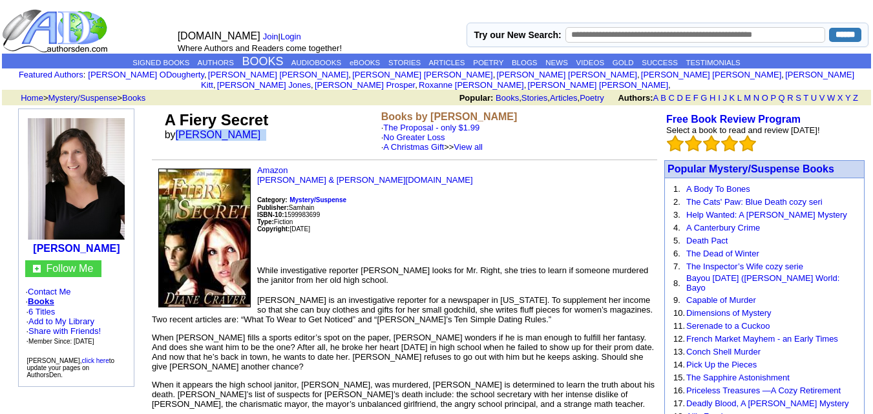
drag, startPoint x: 178, startPoint y: 123, endPoint x: 246, endPoint y: 124, distance: 68.5
click at [246, 129] on font "by [PERSON_NAME]" at bounding box center [217, 134] width 105 height 11
copy font "[PERSON_NAME]"
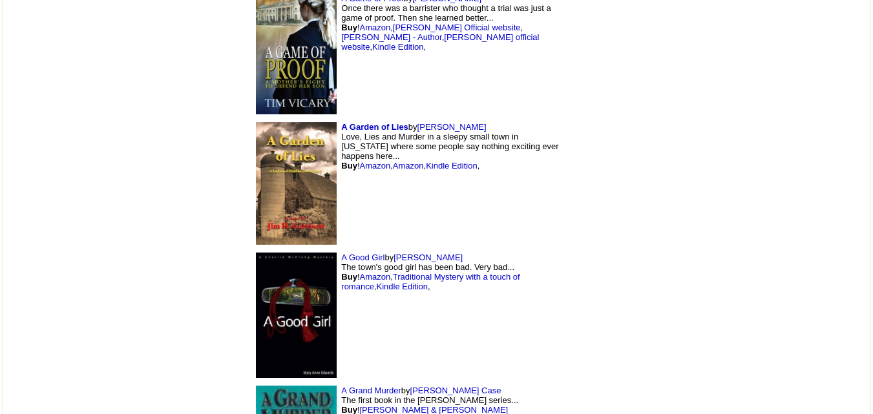
scroll to position [6599, 0]
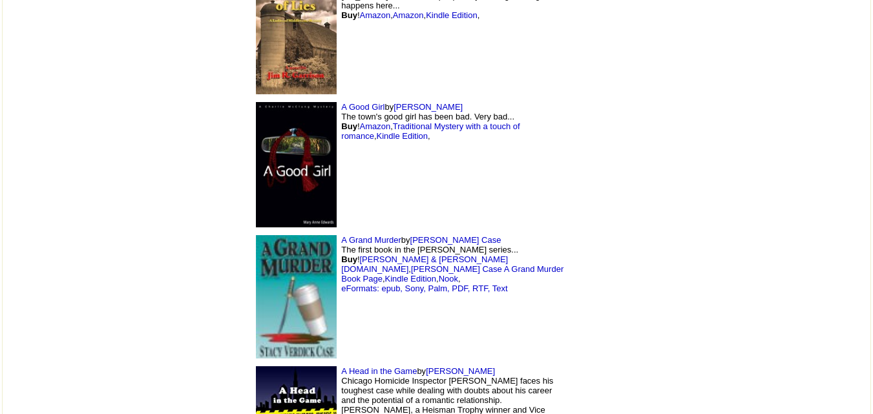
click at [256, 235] on img at bounding box center [296, 296] width 81 height 123
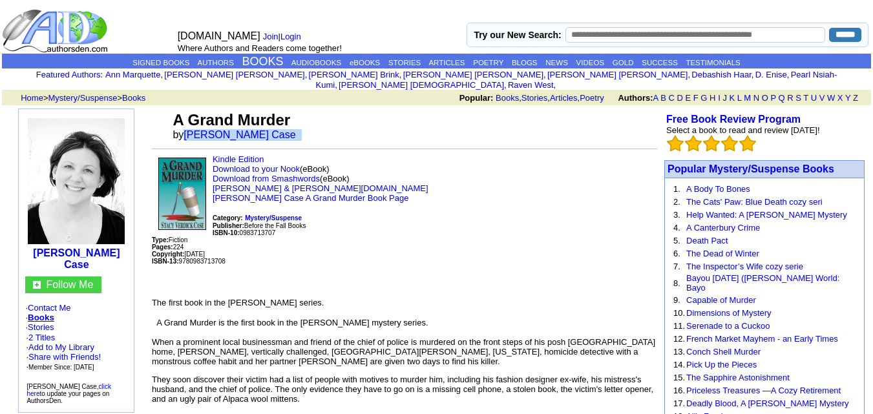
drag, startPoint x: 188, startPoint y: 123, endPoint x: 283, endPoint y: 133, distance: 96.2
click at [283, 133] on td "A Grand Murder by [PERSON_NAME] Case" at bounding box center [414, 126] width 488 height 35
copy font "Stacy Verdick Case"
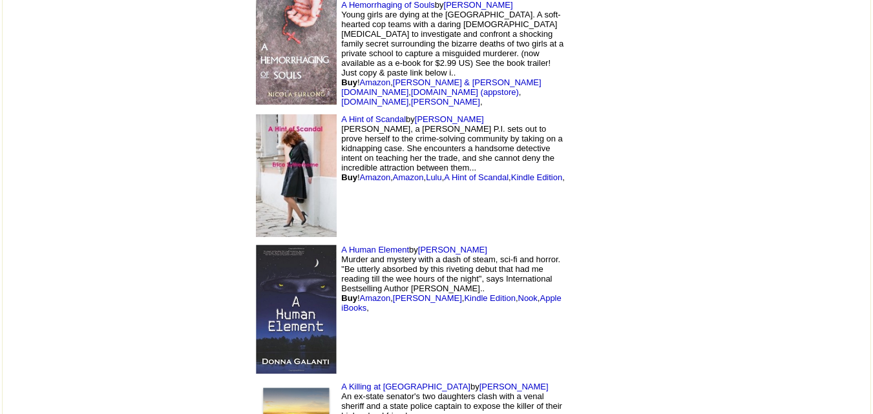
scroll to position [7095, 0]
click at [256, 244] on img at bounding box center [296, 308] width 81 height 129
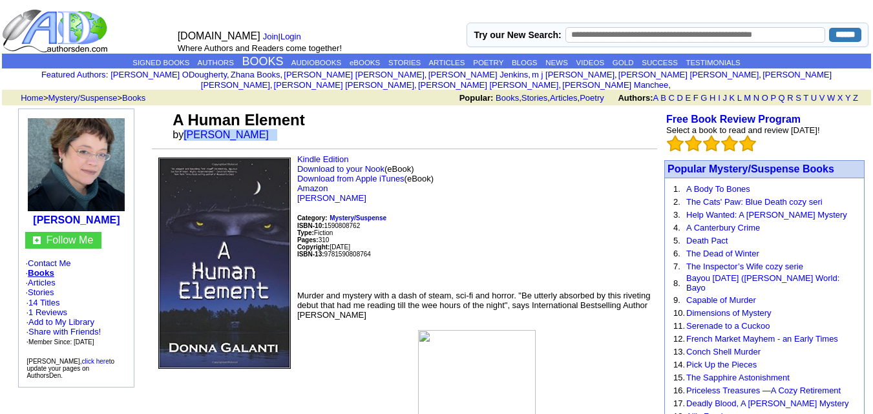
drag, startPoint x: 183, startPoint y: 123, endPoint x: 270, endPoint y: 129, distance: 86.8
click at [270, 129] on td "A Human Element by [PERSON_NAME]" at bounding box center [414, 126] width 488 height 35
copy font "[PERSON_NAME]"
drag, startPoint x: 168, startPoint y: 108, endPoint x: 320, endPoint y: 108, distance: 151.9
click at [320, 109] on tr "A Human Element by Donna Galanti" at bounding box center [405, 126] width 506 height 35
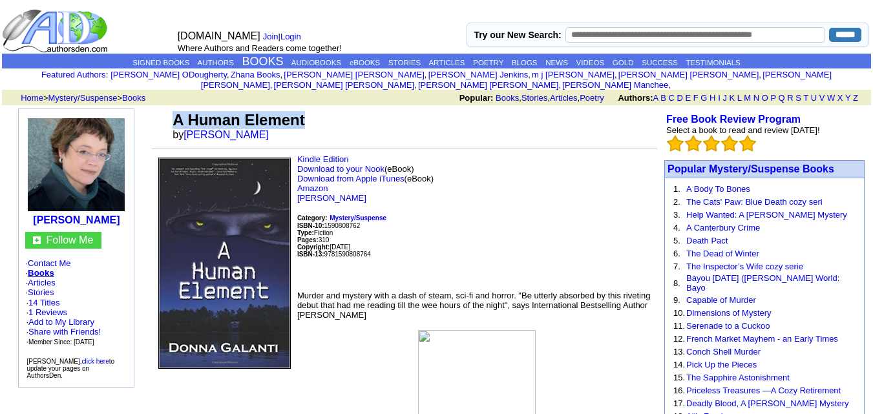
copy tr "A Human Element"
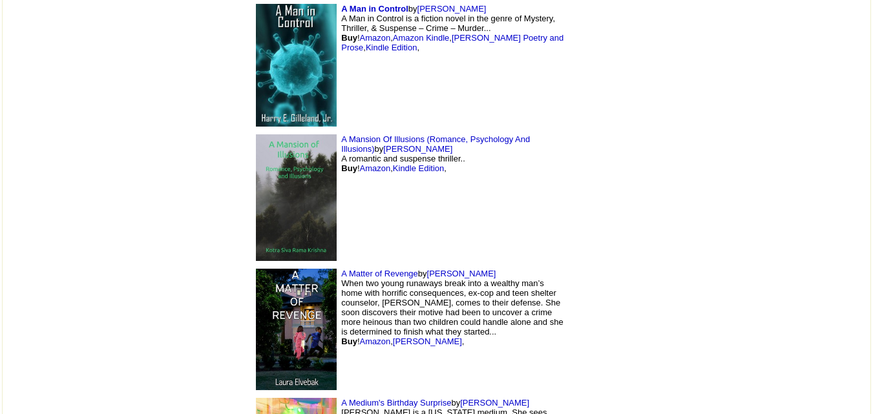
scroll to position [8807, 0]
click at [256, 134] on img at bounding box center [296, 197] width 81 height 126
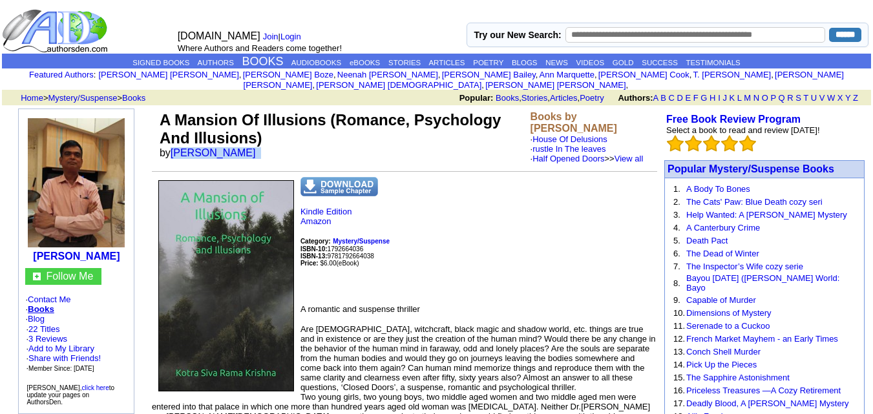
drag, startPoint x: 172, startPoint y: 142, endPoint x: 281, endPoint y: 153, distance: 109.8
click at [281, 153] on td "A Mansion Of Illusions (Romance, Psychology And Illusions) by [PERSON_NAME]" at bounding box center [342, 138] width 371 height 58
copy font "[PERSON_NAME]"
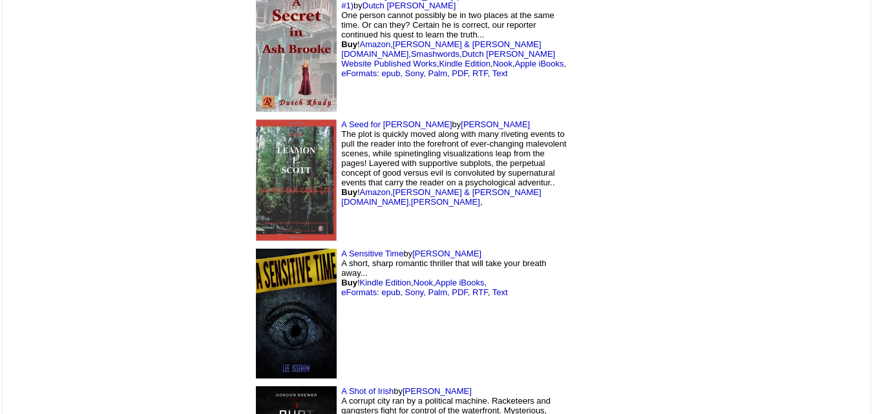
scroll to position [12567, 0]
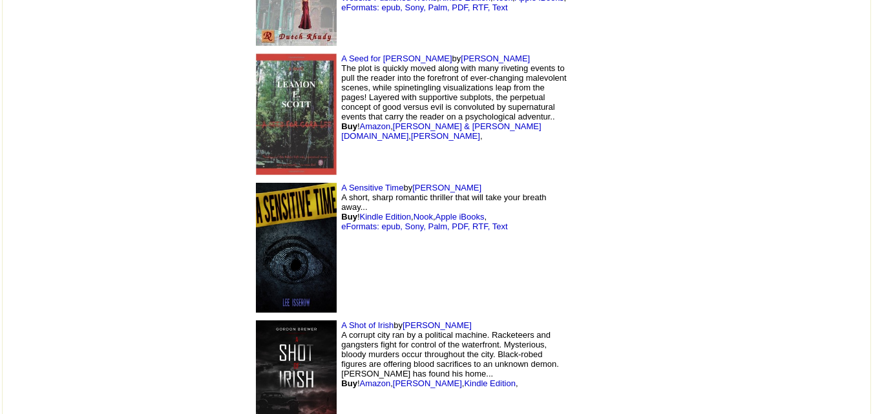
click at [256, 321] on img at bounding box center [296, 382] width 81 height 122
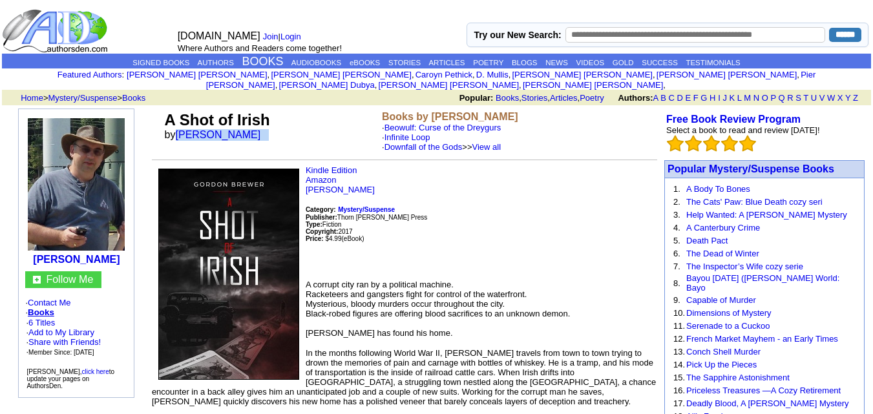
drag, startPoint x: 177, startPoint y: 125, endPoint x: 281, endPoint y: 128, distance: 104.1
click at [281, 128] on td "A Shot of Irish by [PERSON_NAME]" at bounding box center [270, 132] width 217 height 46
copy font "Gordon Brewer"
